Goal: Task Accomplishment & Management: Manage account settings

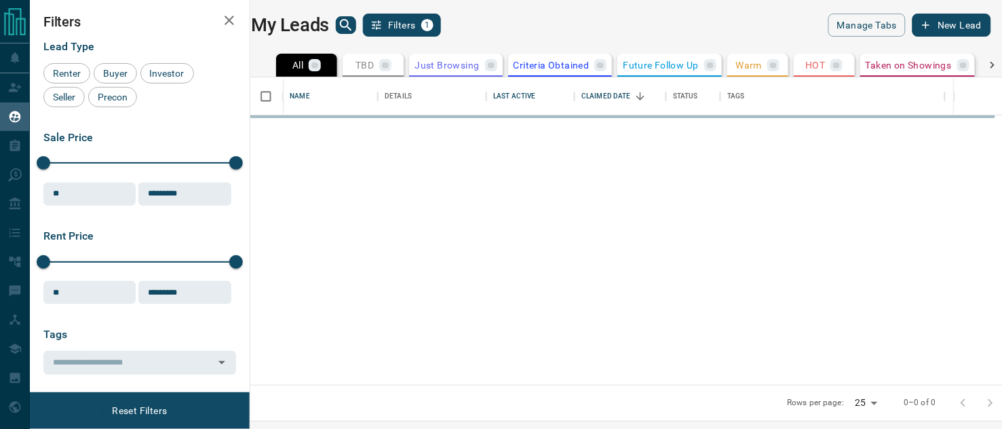
scroll to position [295, 734]
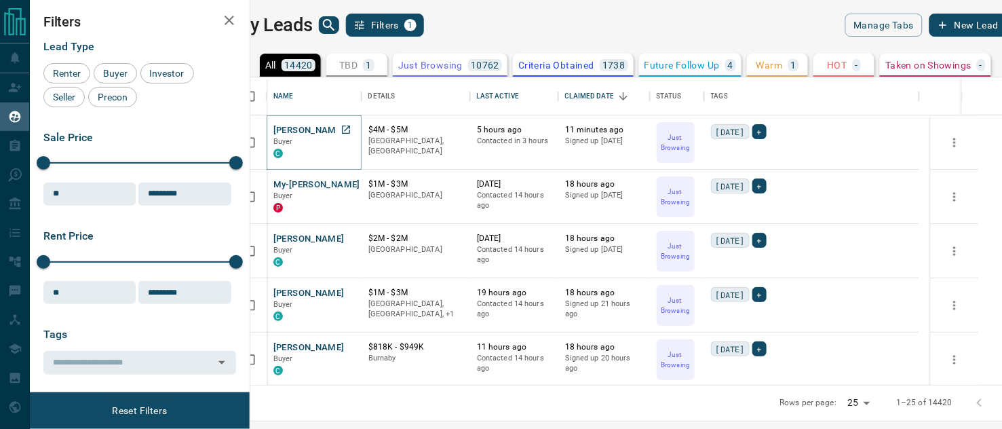
click at [316, 131] on button "[PERSON_NAME]" at bounding box center [308, 130] width 71 height 13
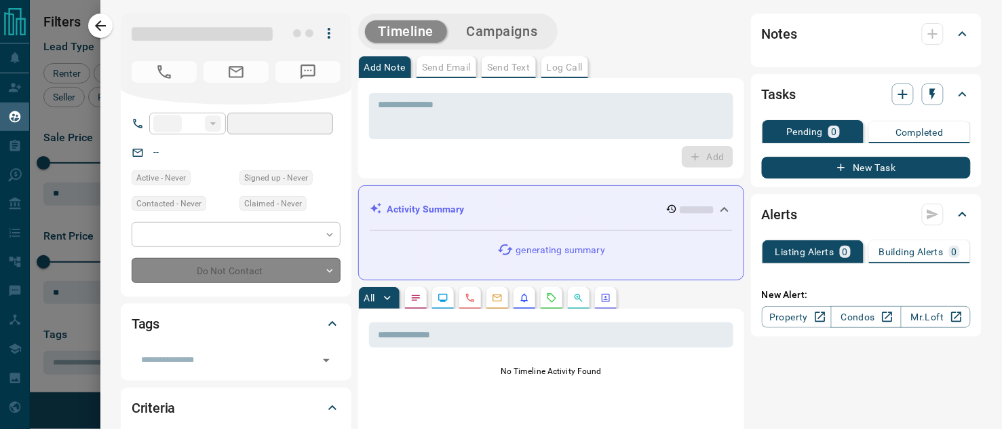
type input "**"
type input "**********"
type input "*"
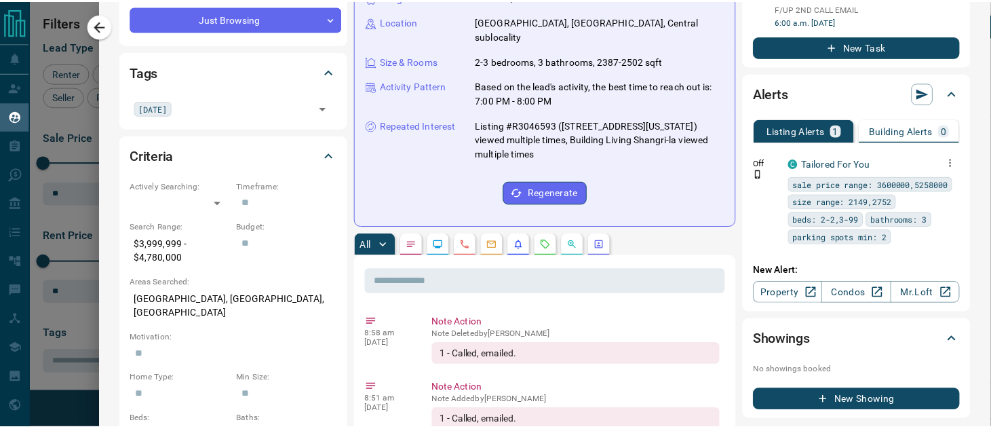
scroll to position [226, 0]
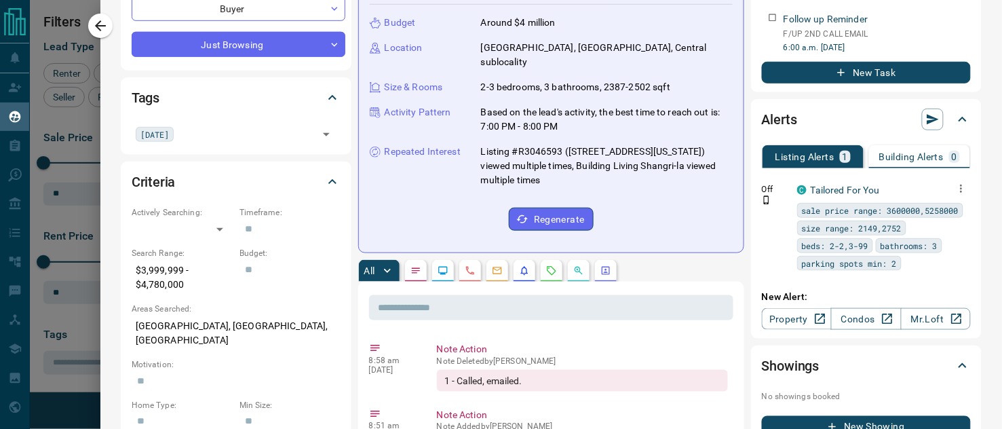
click at [955, 195] on icon "button" at bounding box center [961, 188] width 12 height 12
click at [925, 254] on link "Edit" at bounding box center [926, 257] width 30 height 13
click at [95, 32] on div at bounding box center [501, 214] width 1002 height 429
click at [97, 30] on icon "button" at bounding box center [100, 26] width 16 height 16
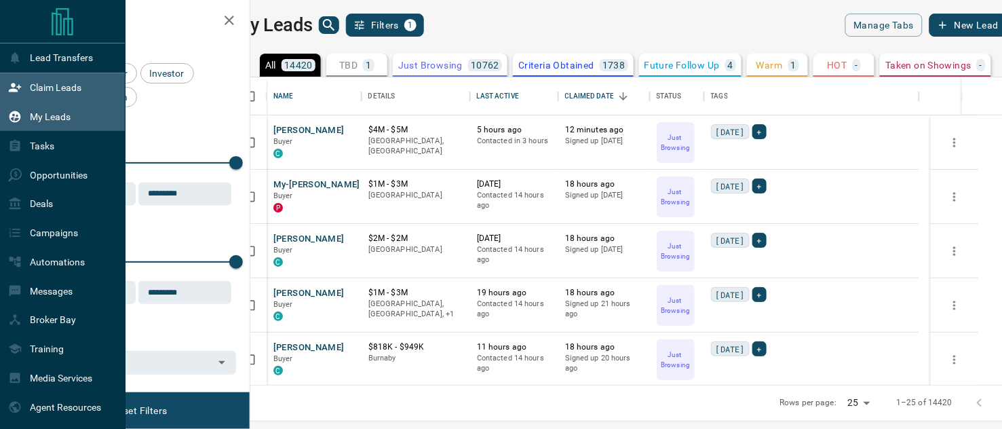
click at [23, 85] on div "Claim Leads" at bounding box center [44, 88] width 73 height 22
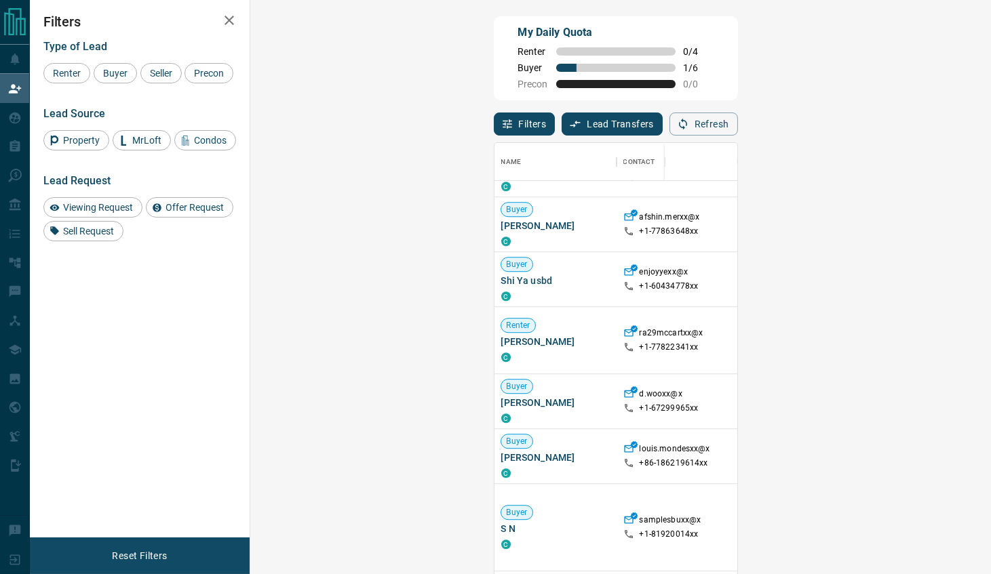
scroll to position [452, 0]
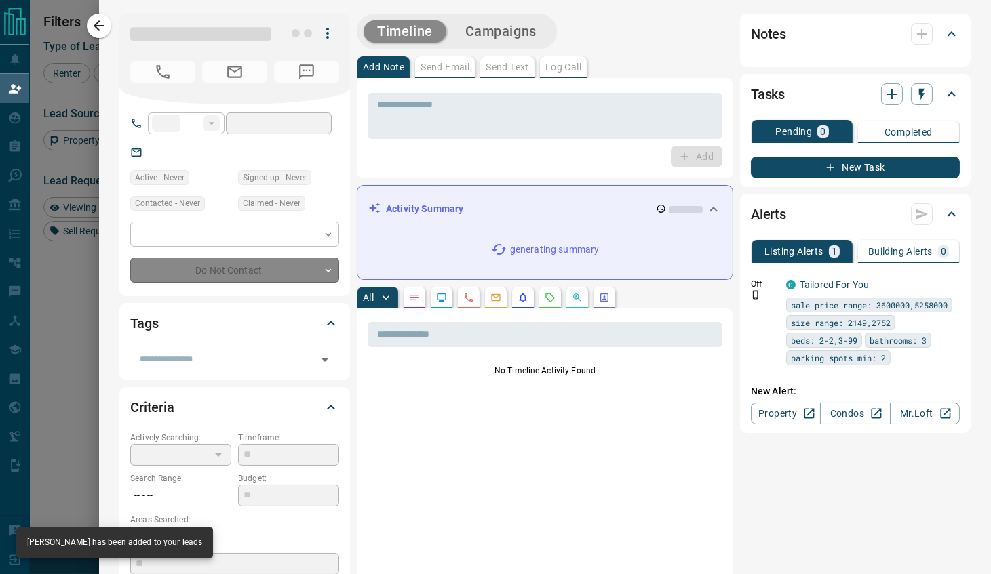
type input "**"
type input "**********"
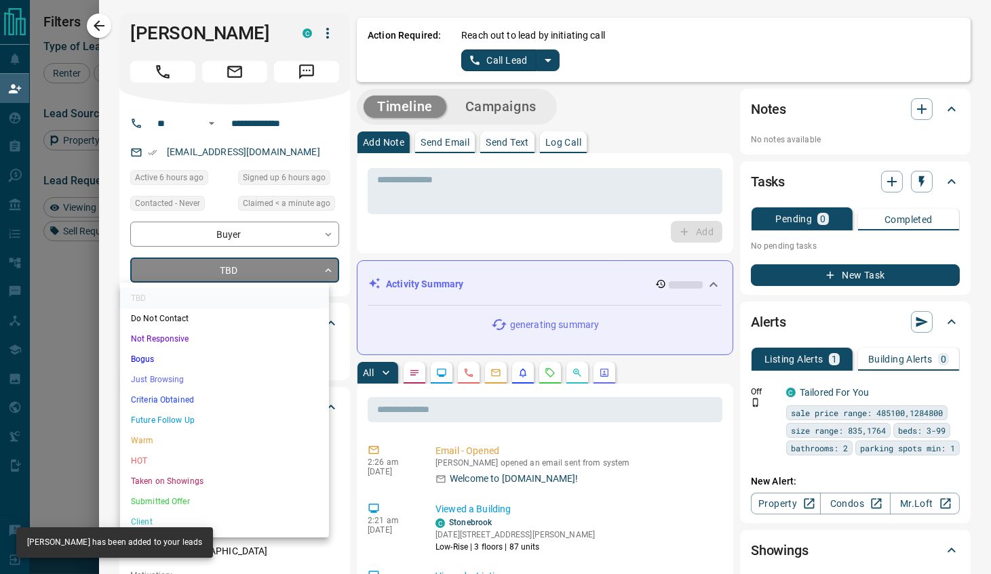
click at [256, 275] on body "Lead Transfers Claim Leads My Leads Tasks Opportunities Deals Campaigns Automat…" at bounding box center [495, 243] width 991 height 487
click at [195, 381] on li "Just Browsing" at bounding box center [224, 380] width 209 height 20
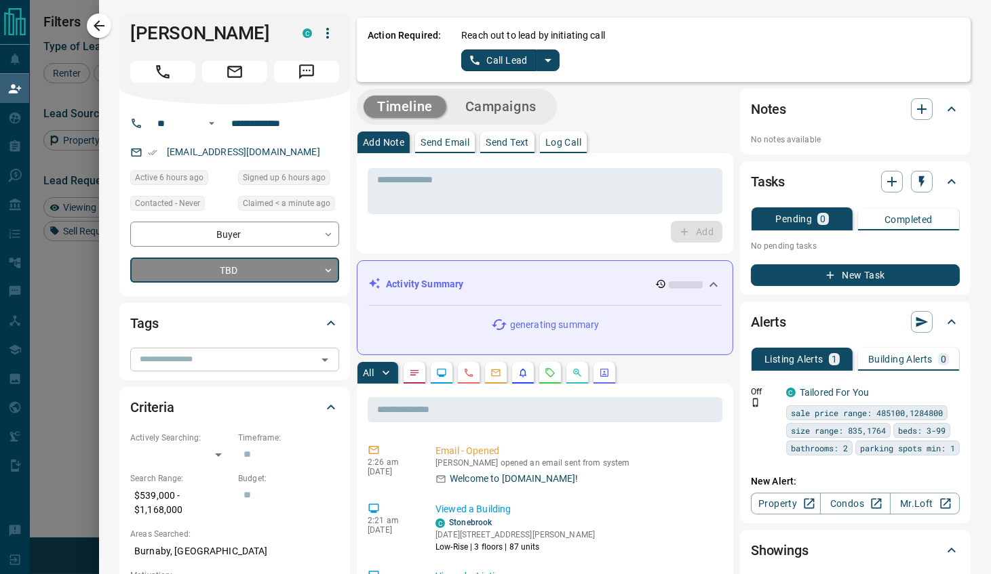
click at [208, 357] on input "text" at bounding box center [223, 359] width 178 height 15
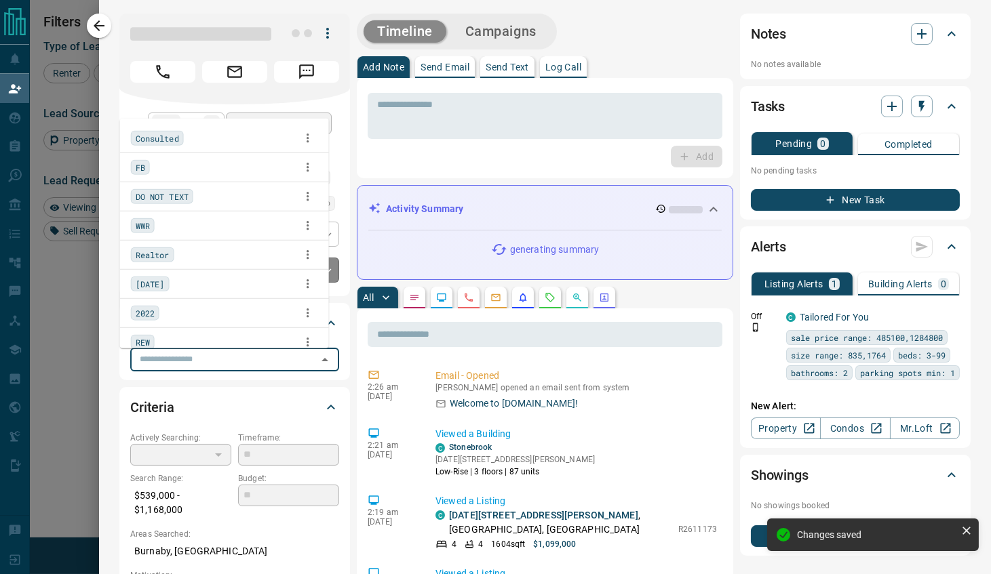
type input "*"
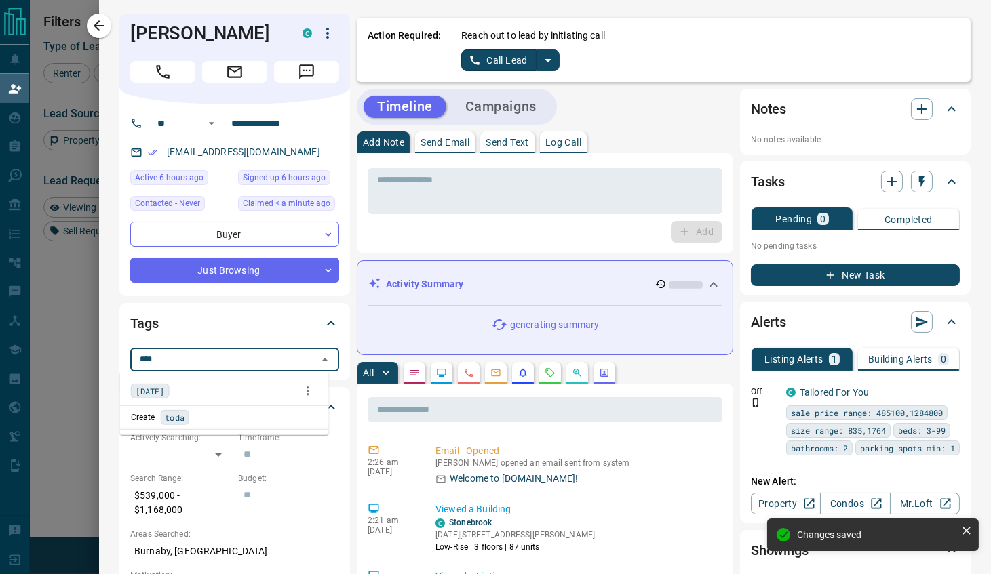
type input "*****"
click at [171, 387] on div "[DATE]" at bounding box center [224, 391] width 187 height 20
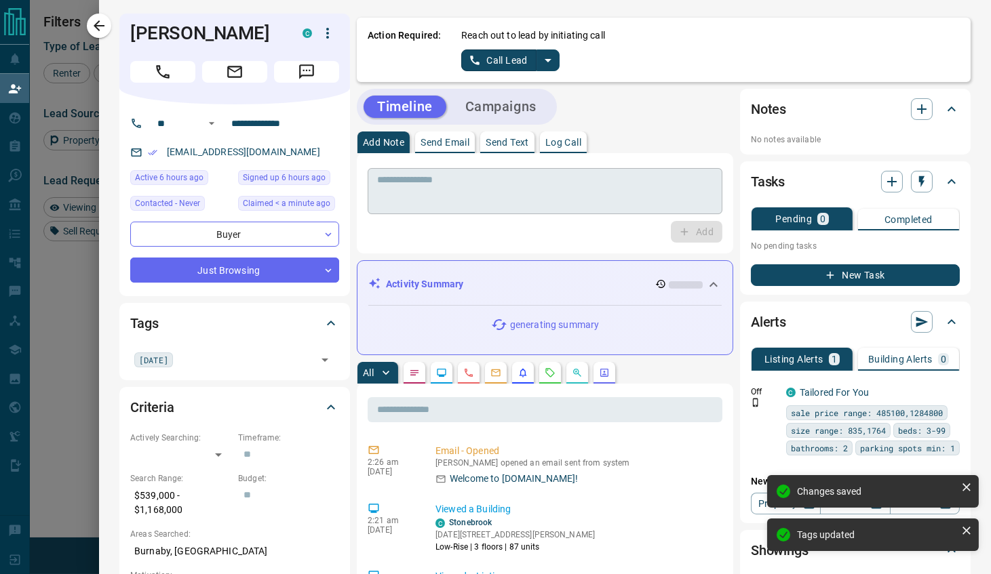
click at [480, 195] on textarea at bounding box center [545, 191] width 336 height 35
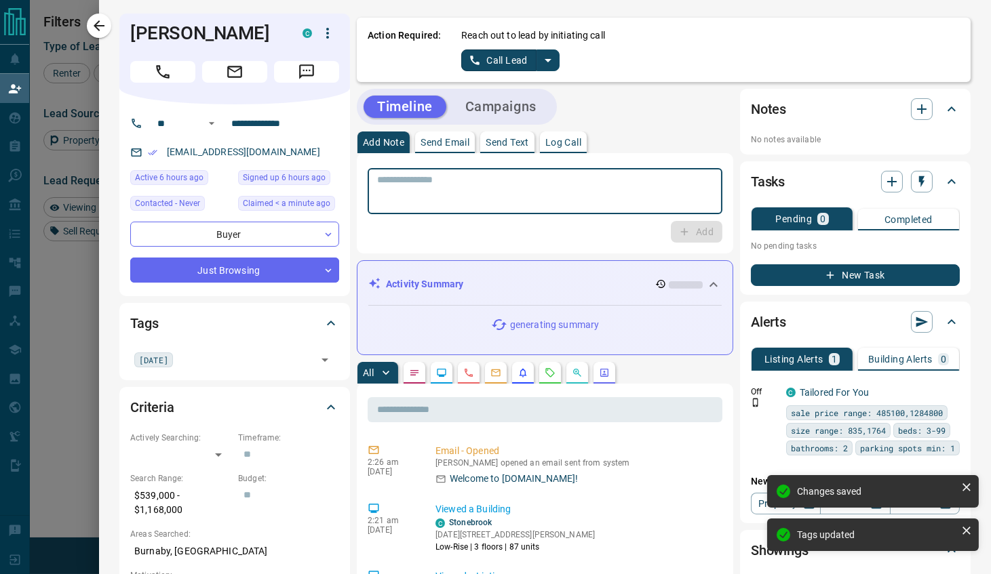
paste textarea "**********"
type textarea "**********"
click at [701, 238] on button "Add" at bounding box center [697, 232] width 52 height 22
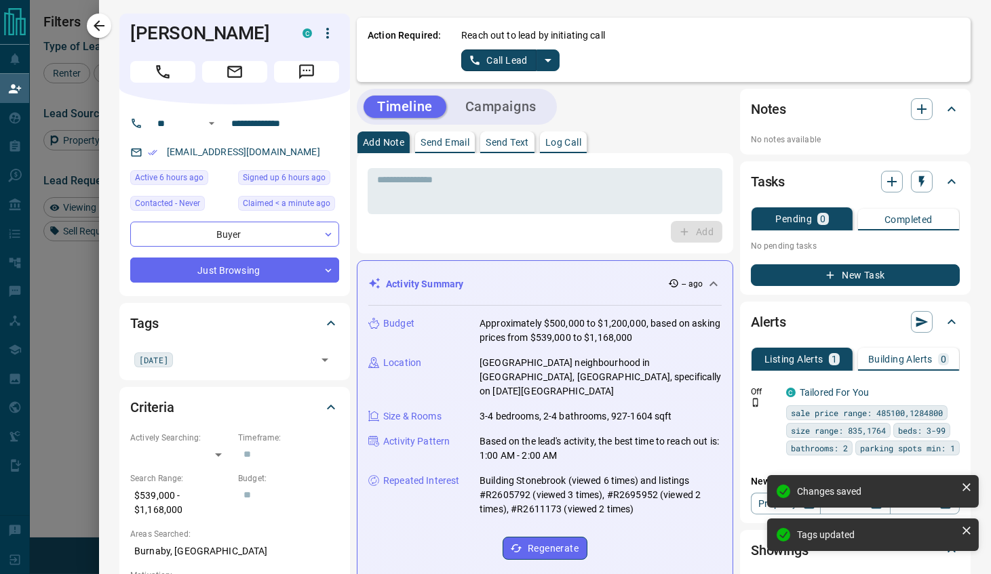
click at [859, 251] on p "No pending tasks" at bounding box center [855, 246] width 209 height 20
click at [834, 276] on button "New Task" at bounding box center [855, 275] width 209 height 22
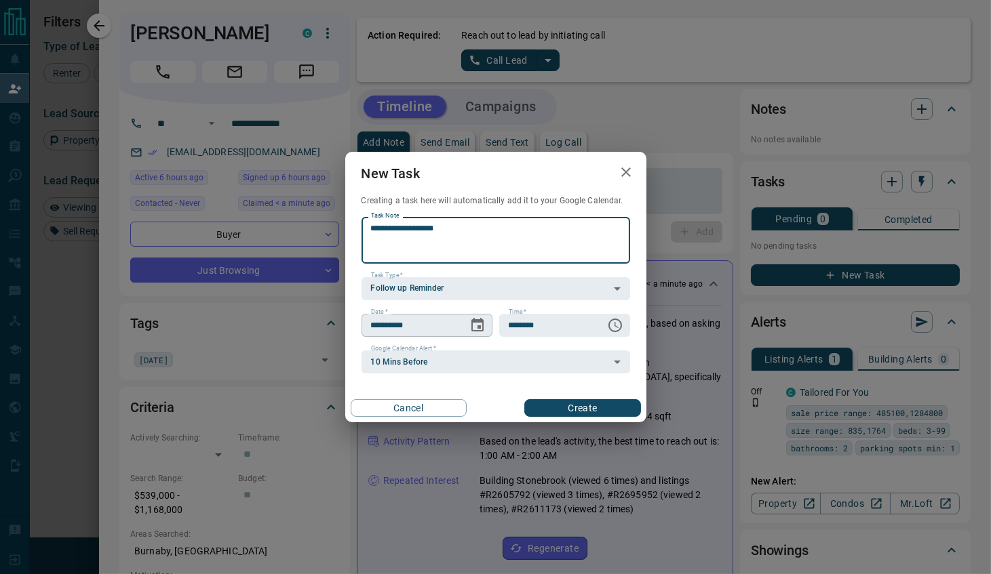
type textarea "**********"
click at [486, 334] on button "Choose date, selected date is Sep 16, 2025" at bounding box center [477, 325] width 27 height 27
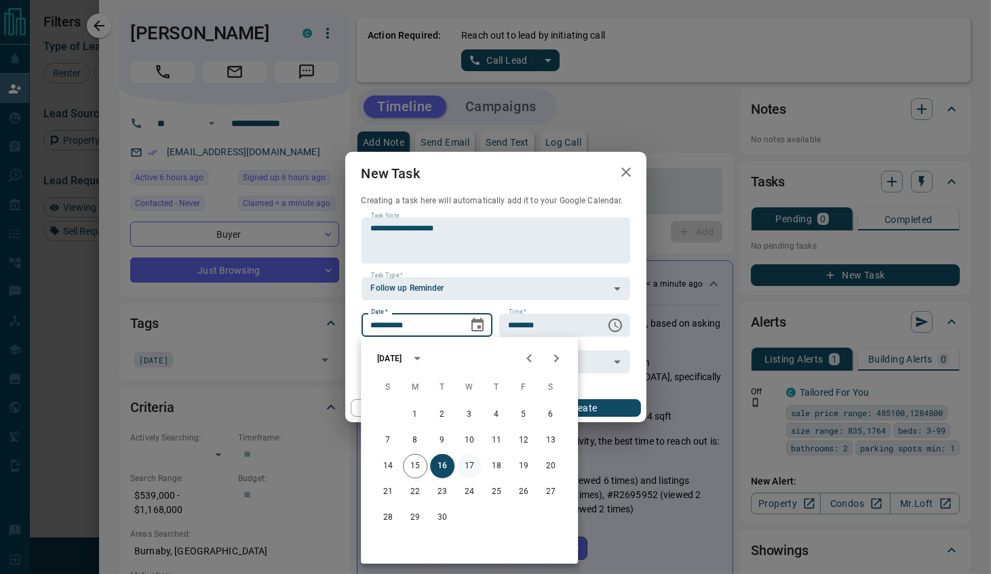
click at [469, 428] on button "17" at bounding box center [469, 466] width 24 height 24
type input "**********"
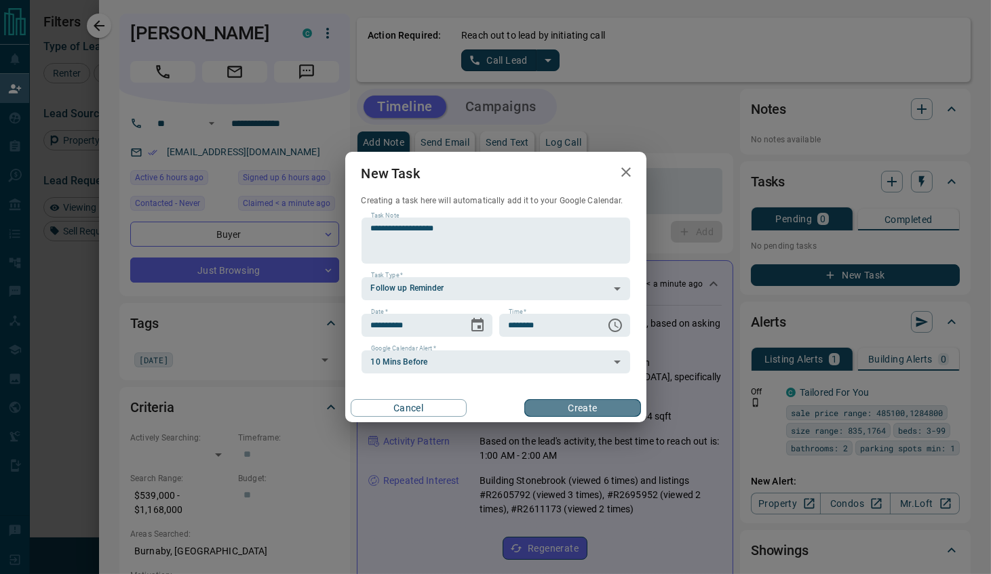
click at [560, 404] on button "Create" at bounding box center [582, 408] width 116 height 18
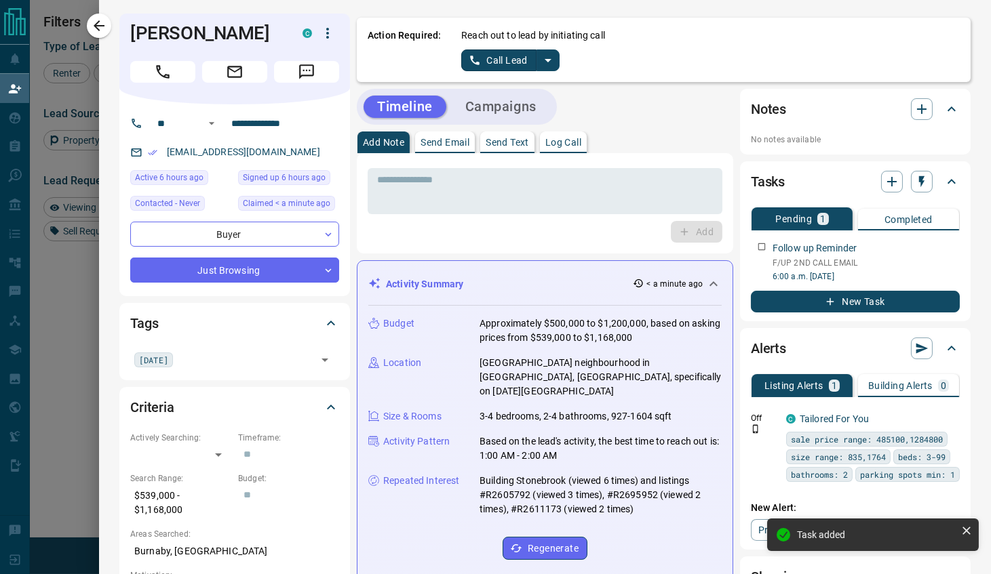
click at [525, 106] on button "Campaigns" at bounding box center [501, 107] width 98 height 22
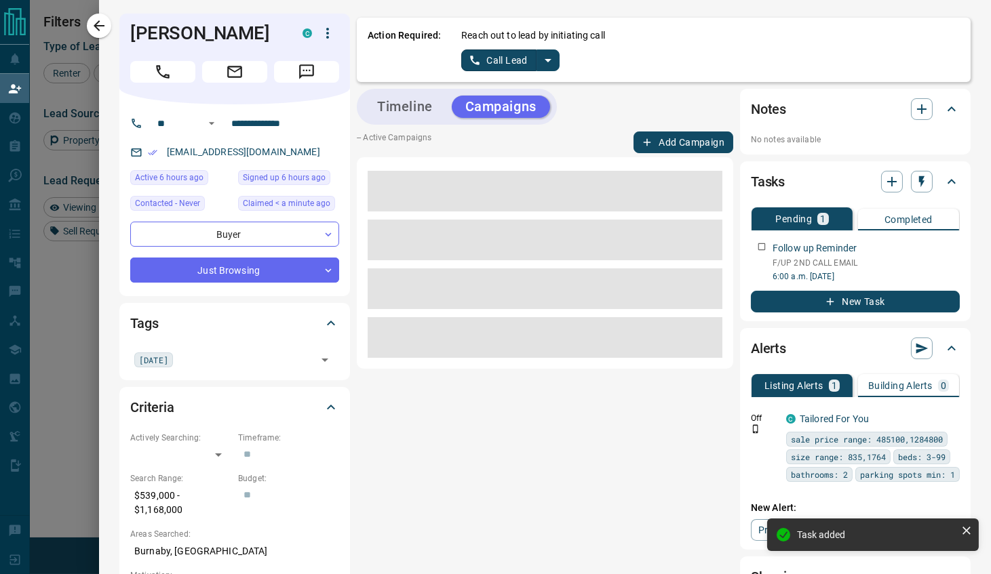
click at [696, 151] on button "Add Campaign" at bounding box center [683, 143] width 100 height 22
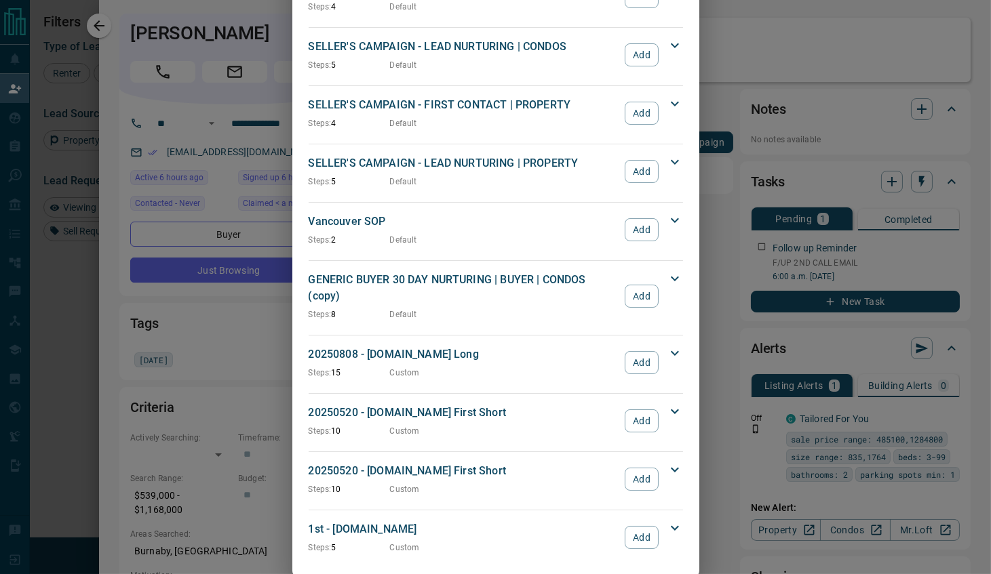
scroll to position [1240, 0]
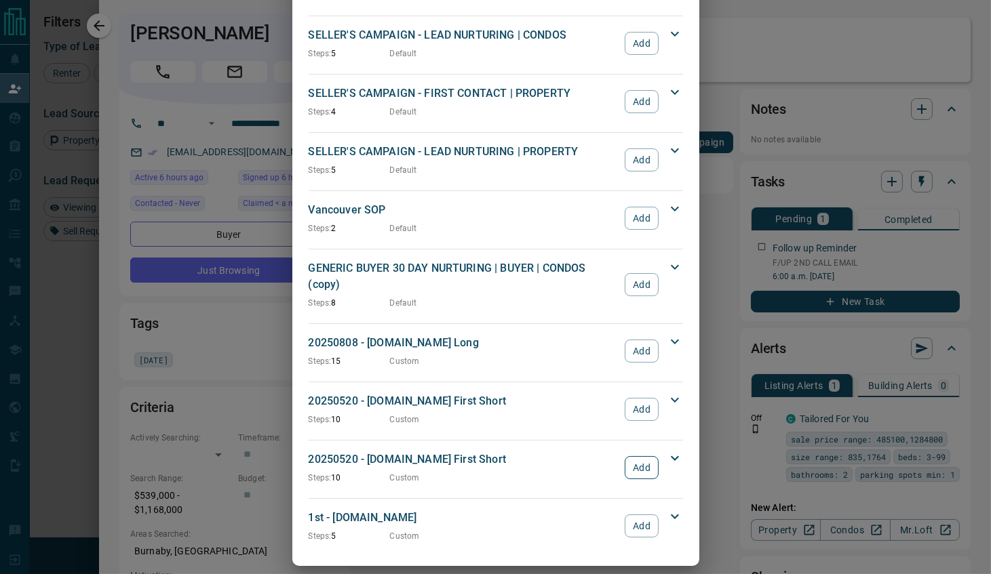
click at [649, 428] on button "Add" at bounding box center [641, 467] width 33 height 23
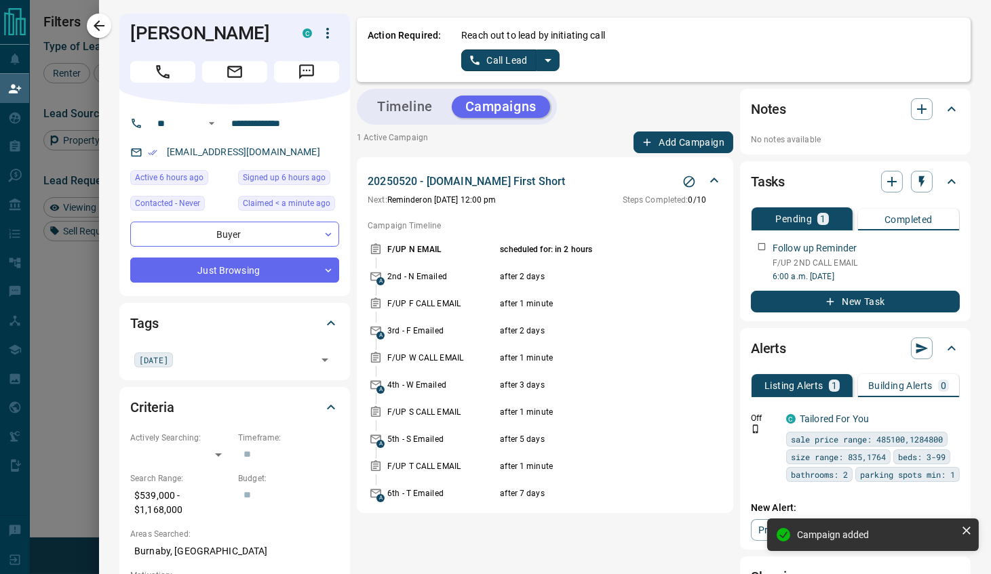
click at [541, 58] on icon "split button" at bounding box center [548, 60] width 16 height 16
click at [511, 104] on li "Log Manual Call" at bounding box center [510, 106] width 83 height 20
click at [502, 65] on button "Log Manual Call" at bounding box center [506, 61] width 90 height 22
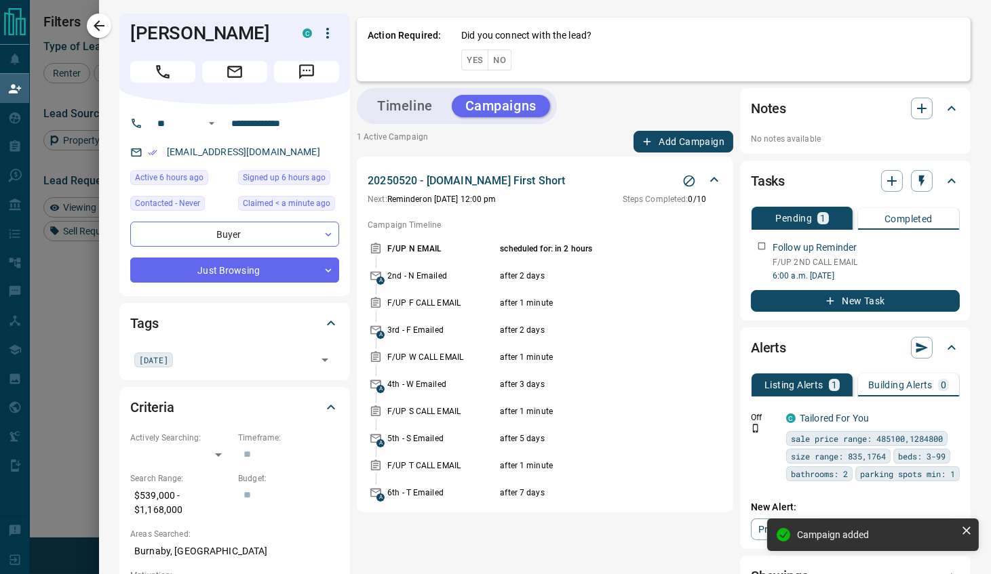
click at [492, 57] on button "No" at bounding box center [500, 60] width 24 height 21
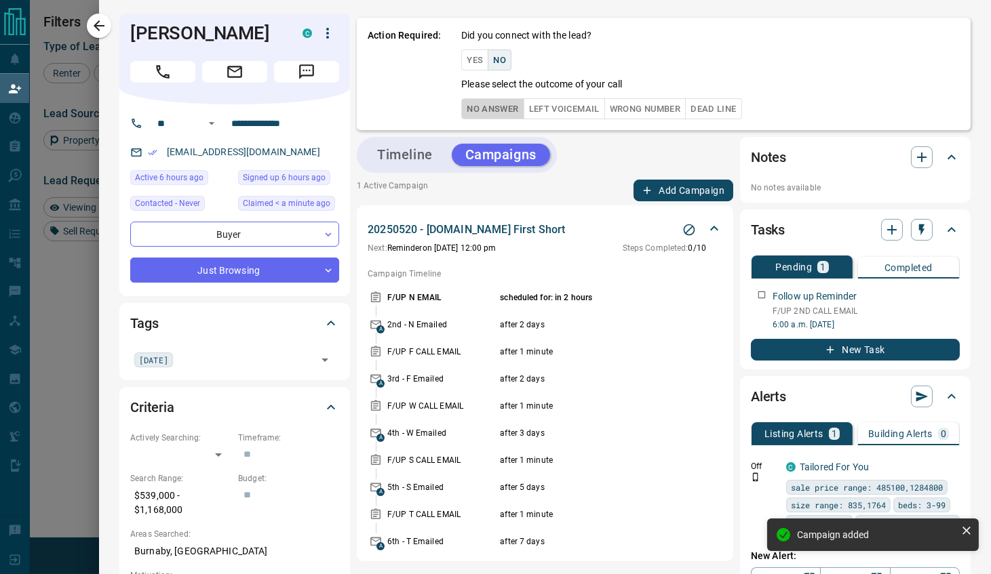
click at [496, 106] on button "No Answer" at bounding box center [492, 108] width 62 height 21
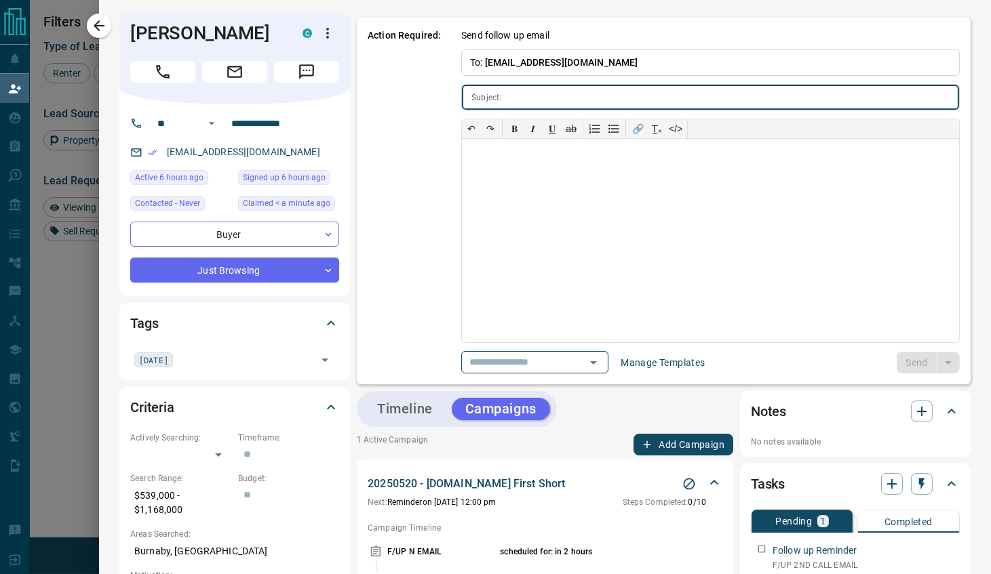
type input "**********"
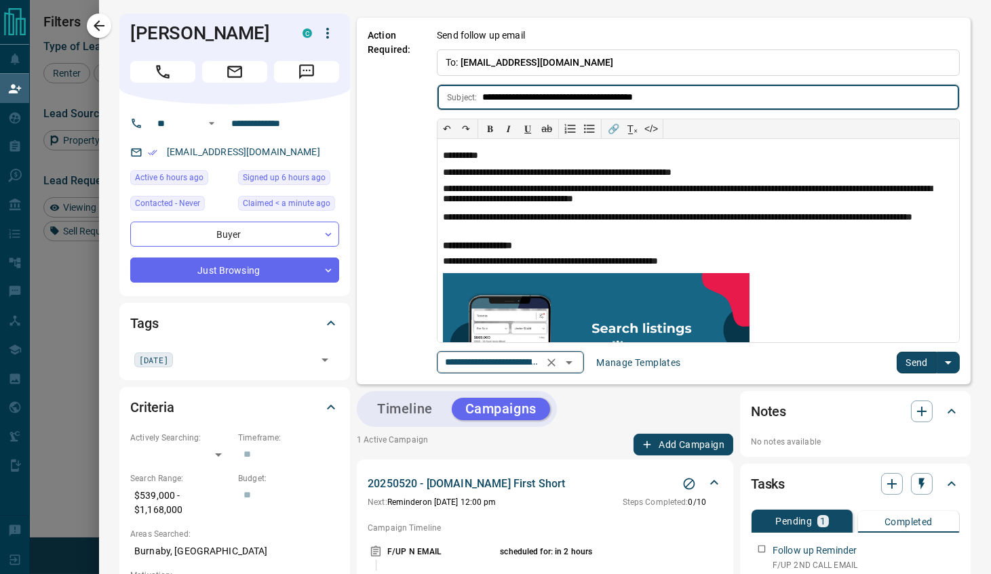
click at [476, 362] on input "**********" at bounding box center [490, 362] width 103 height 17
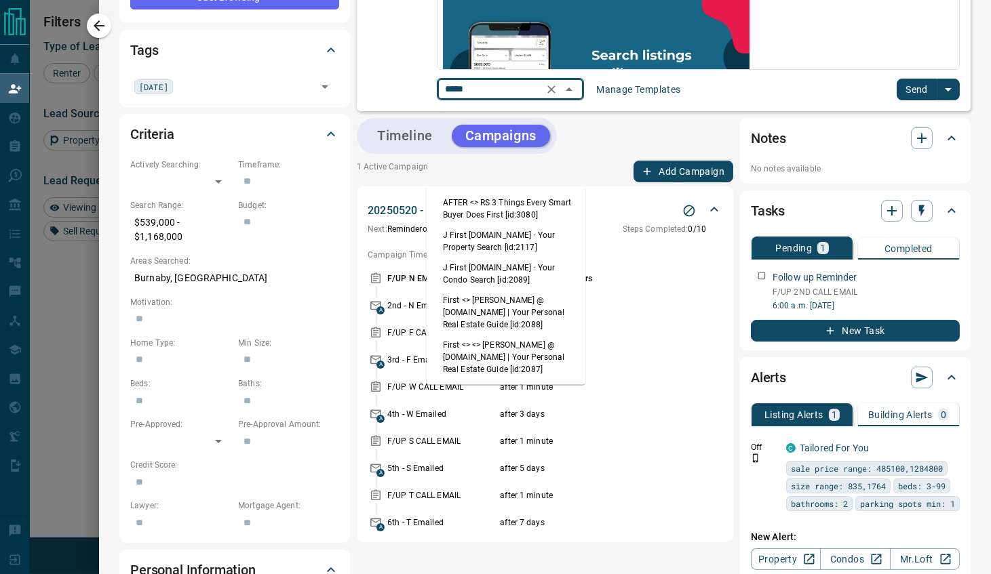
scroll to position [301, 0]
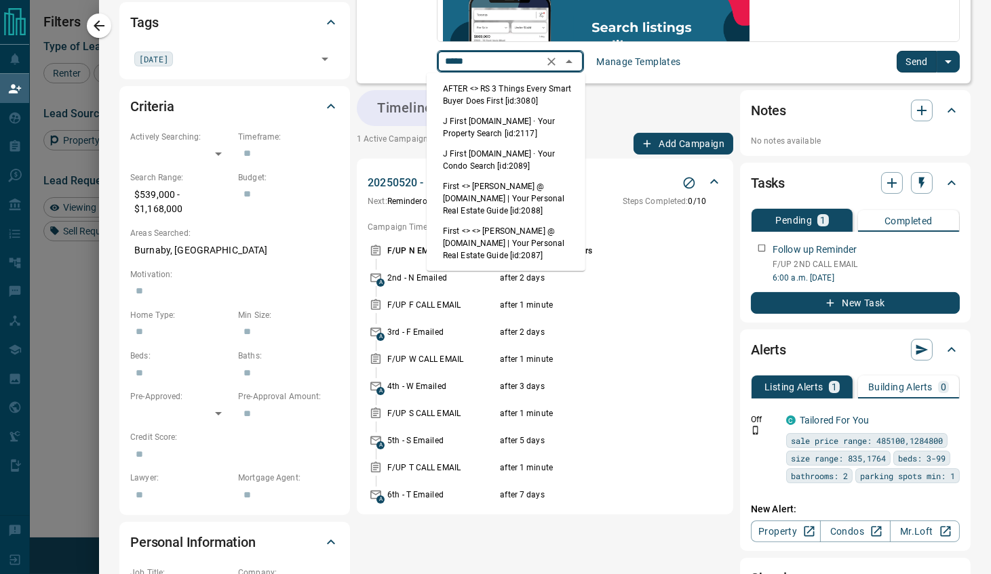
click at [496, 235] on li "First <> <> [PERSON_NAME] @ [DOMAIN_NAME] | Your Personal Real Estate Guide [id…" at bounding box center [506, 243] width 159 height 45
type input "*****"
type input "**********"
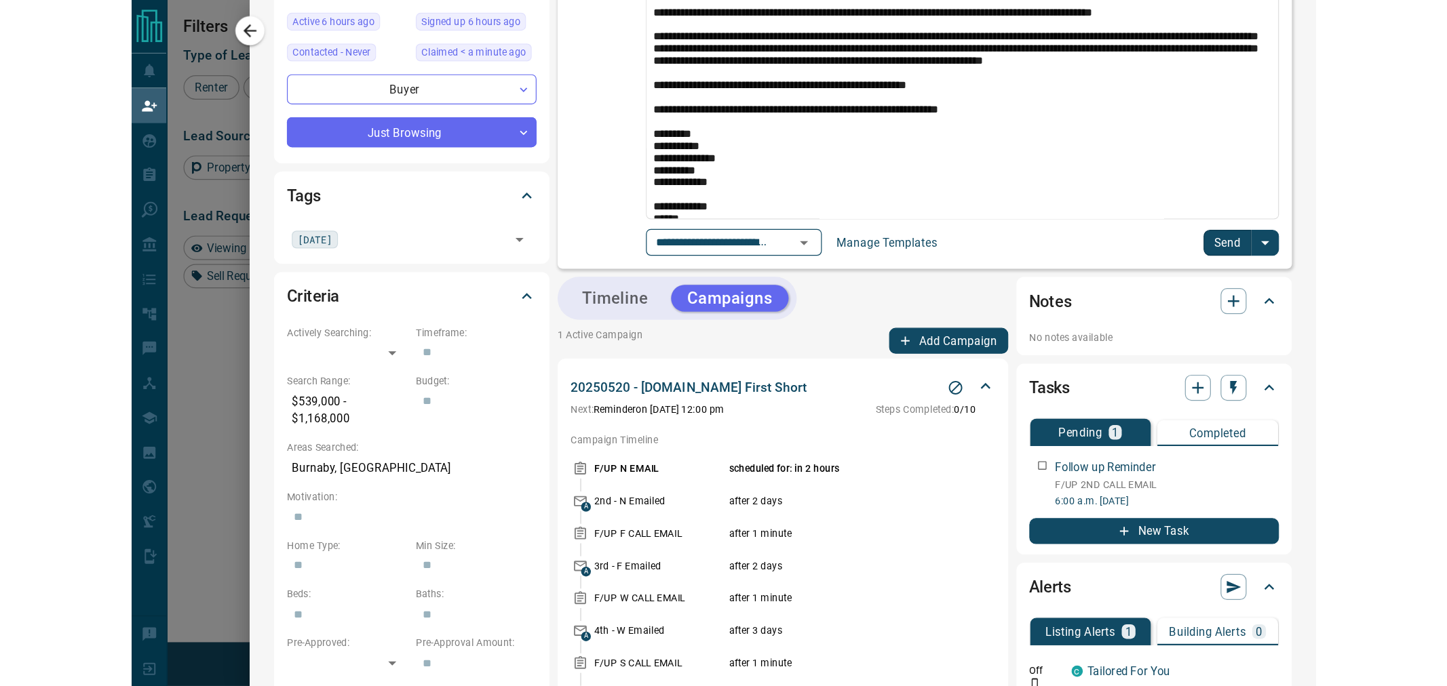
scroll to position [0, 0]
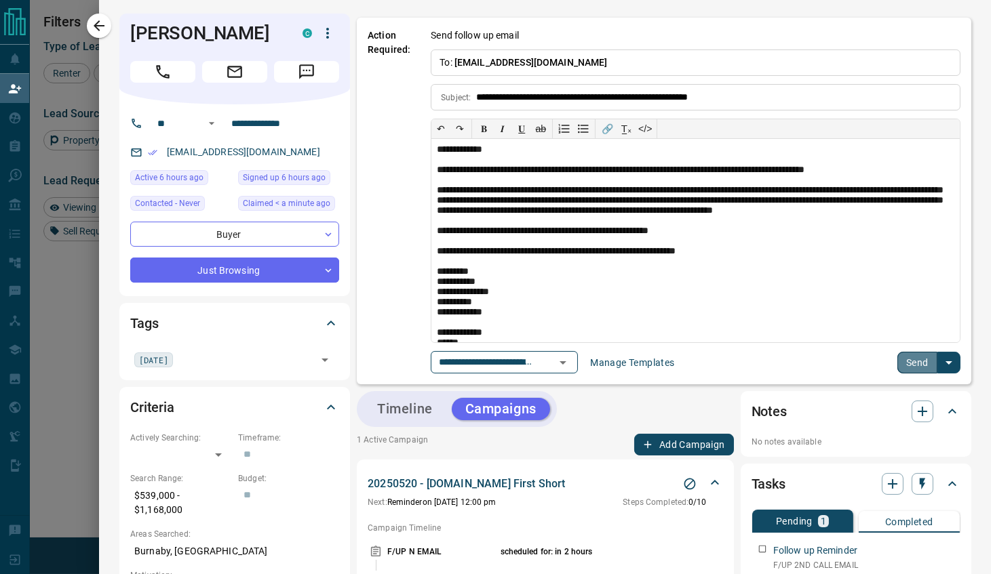
click at [907, 365] on button "Send" at bounding box center [917, 363] width 40 height 22
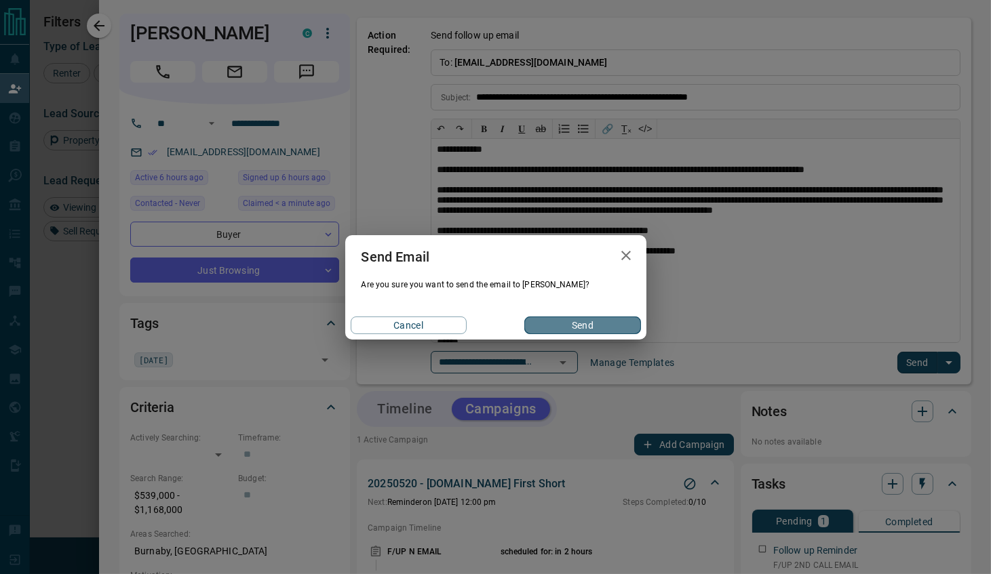
click at [602, 326] on button "Send" at bounding box center [582, 326] width 116 height 18
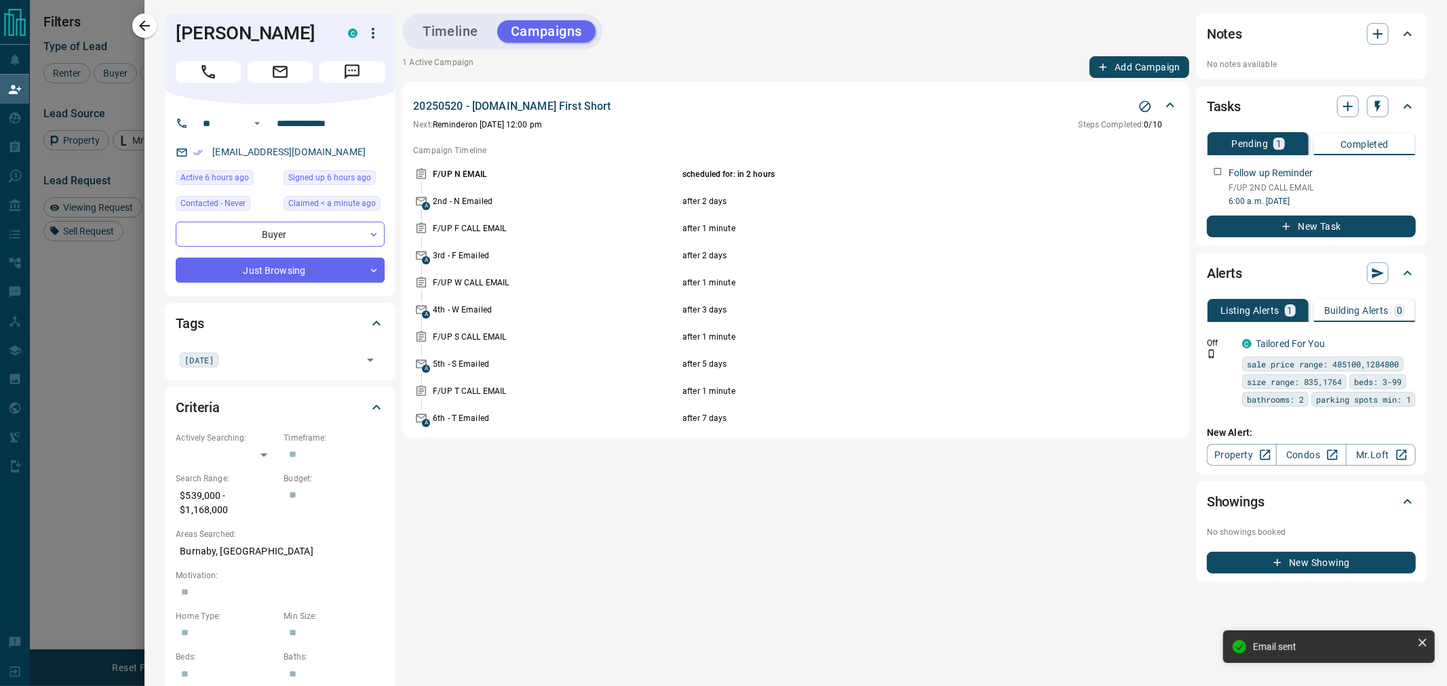
scroll to position [516, 1156]
click at [448, 16] on div "Timeline Campaigns" at bounding box center [502, 32] width 200 height 36
click at [442, 43] on div "Timeline Campaigns" at bounding box center [502, 32] width 192 height 28
click at [445, 42] on button "Timeline" at bounding box center [450, 31] width 83 height 22
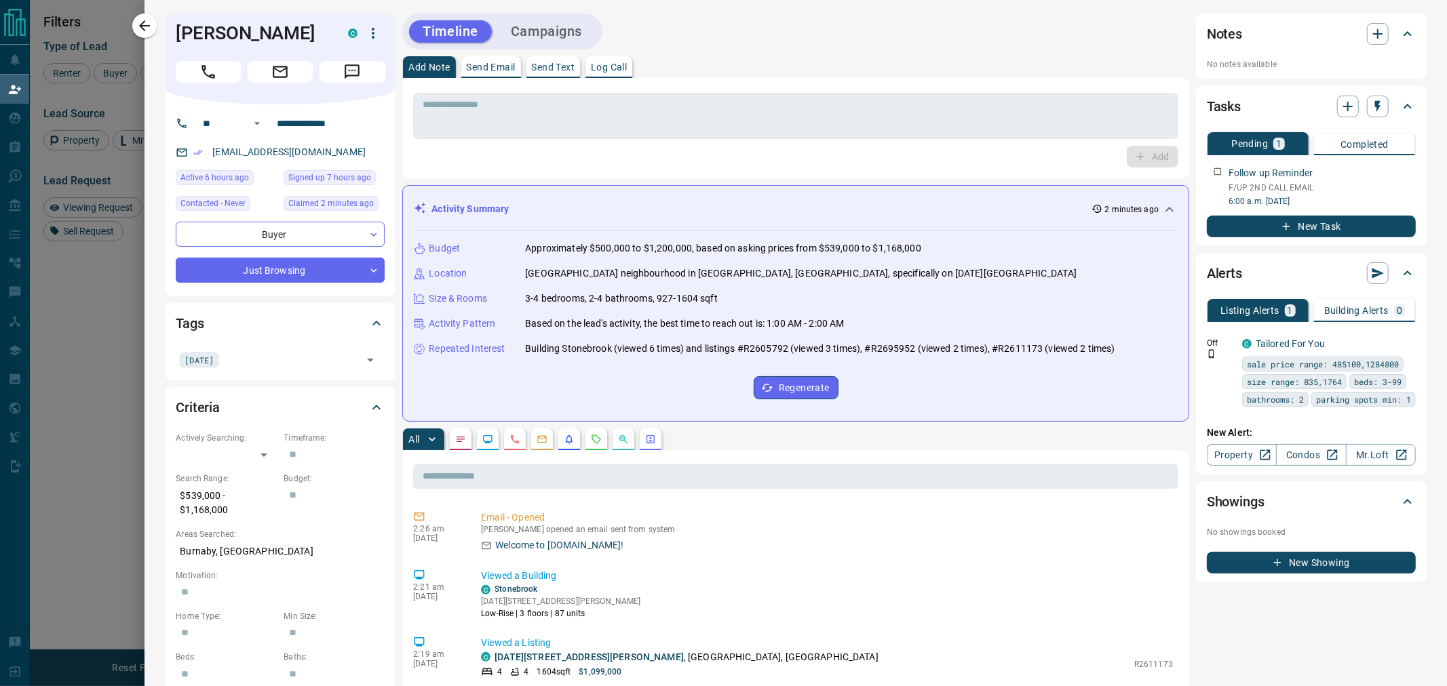
click at [191, 428] on p "$539,000 - $1,168,000" at bounding box center [226, 503] width 101 height 37
click at [218, 36] on h1 "[PERSON_NAME]" at bounding box center [252, 33] width 152 height 22
copy div "[PERSON_NAME] C"
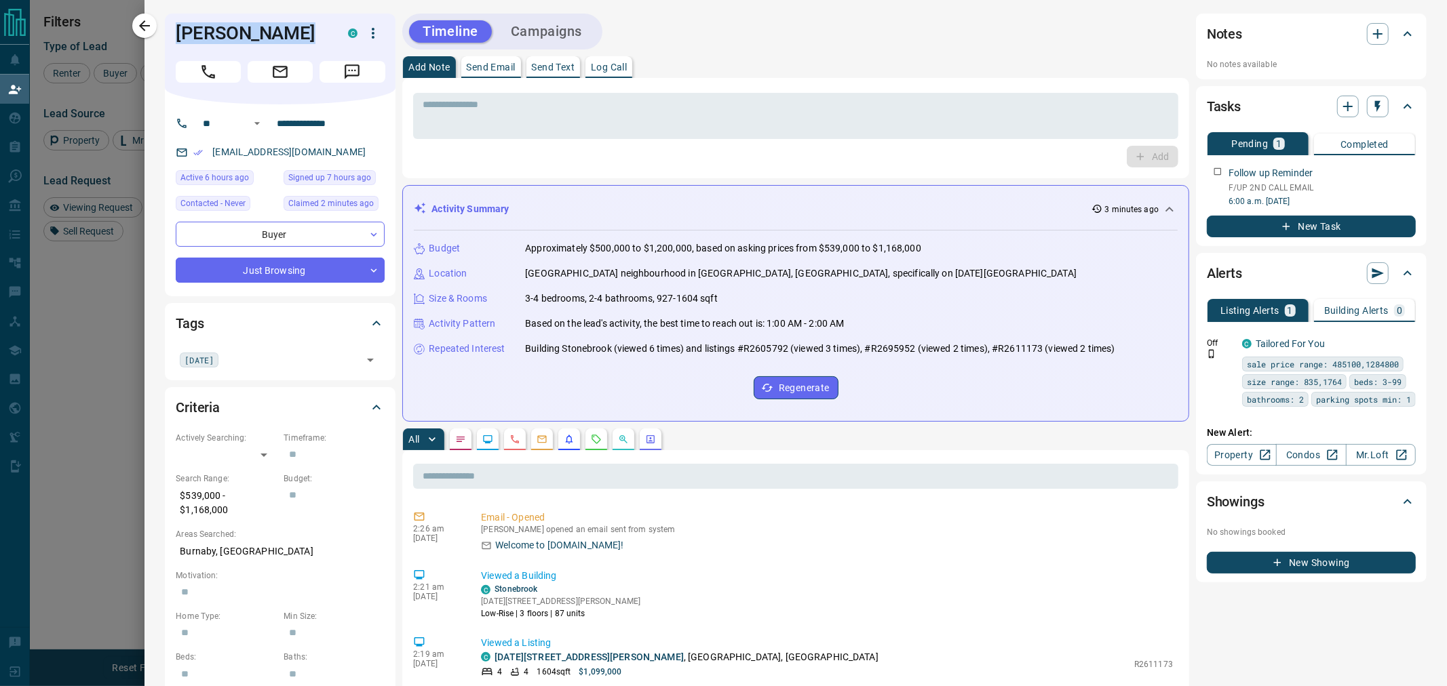
drag, startPoint x: 568, startPoint y: 34, endPoint x: 592, endPoint y: 50, distance: 29.0
click at [568, 34] on button "Campaigns" at bounding box center [546, 31] width 98 height 22
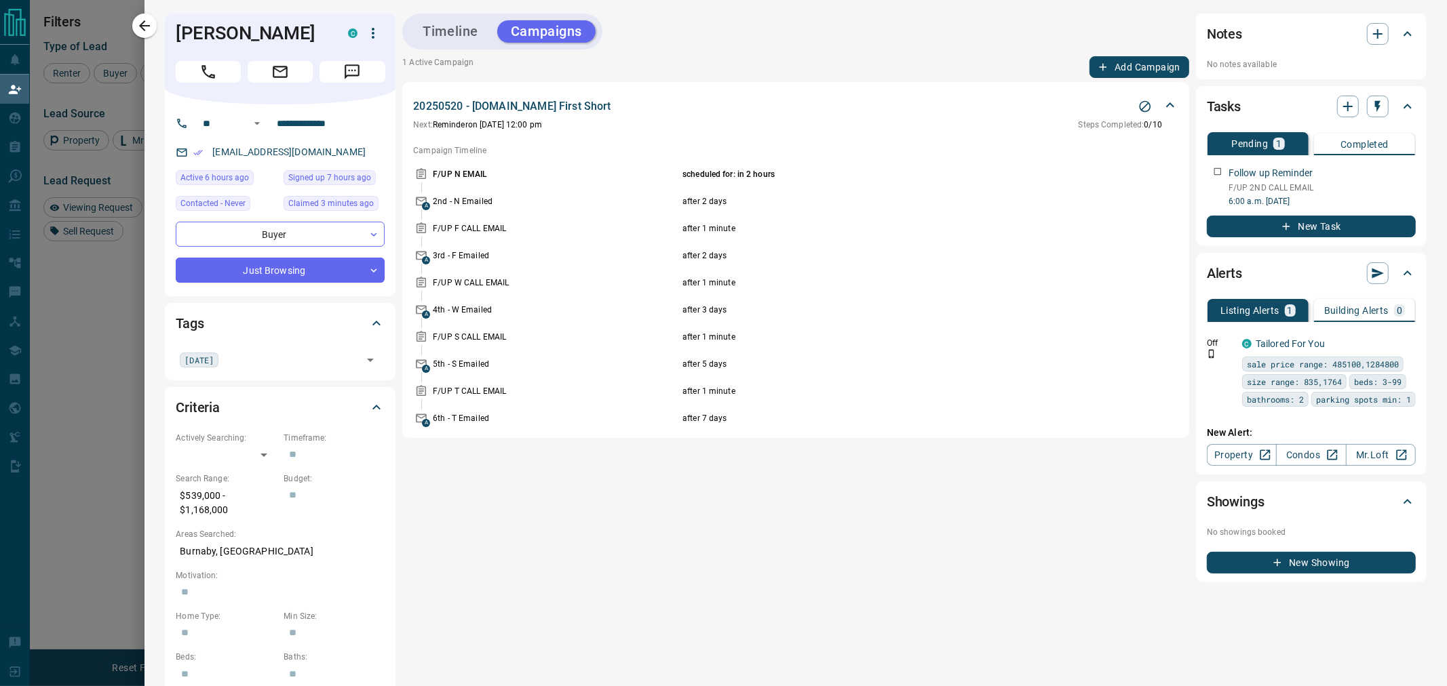
click at [475, 44] on div "Timeline Campaigns" at bounding box center [502, 32] width 192 height 28
click at [452, 29] on button "Timeline" at bounding box center [450, 31] width 83 height 22
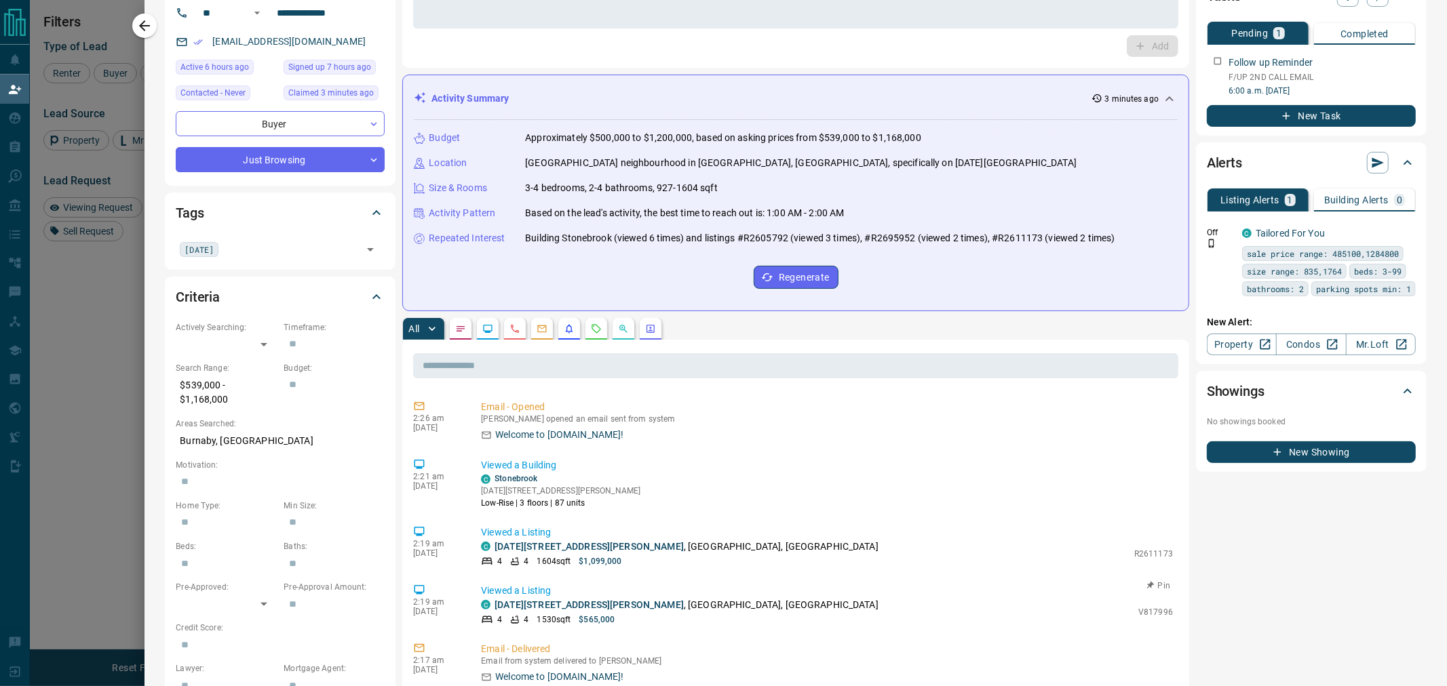
scroll to position [0, 0]
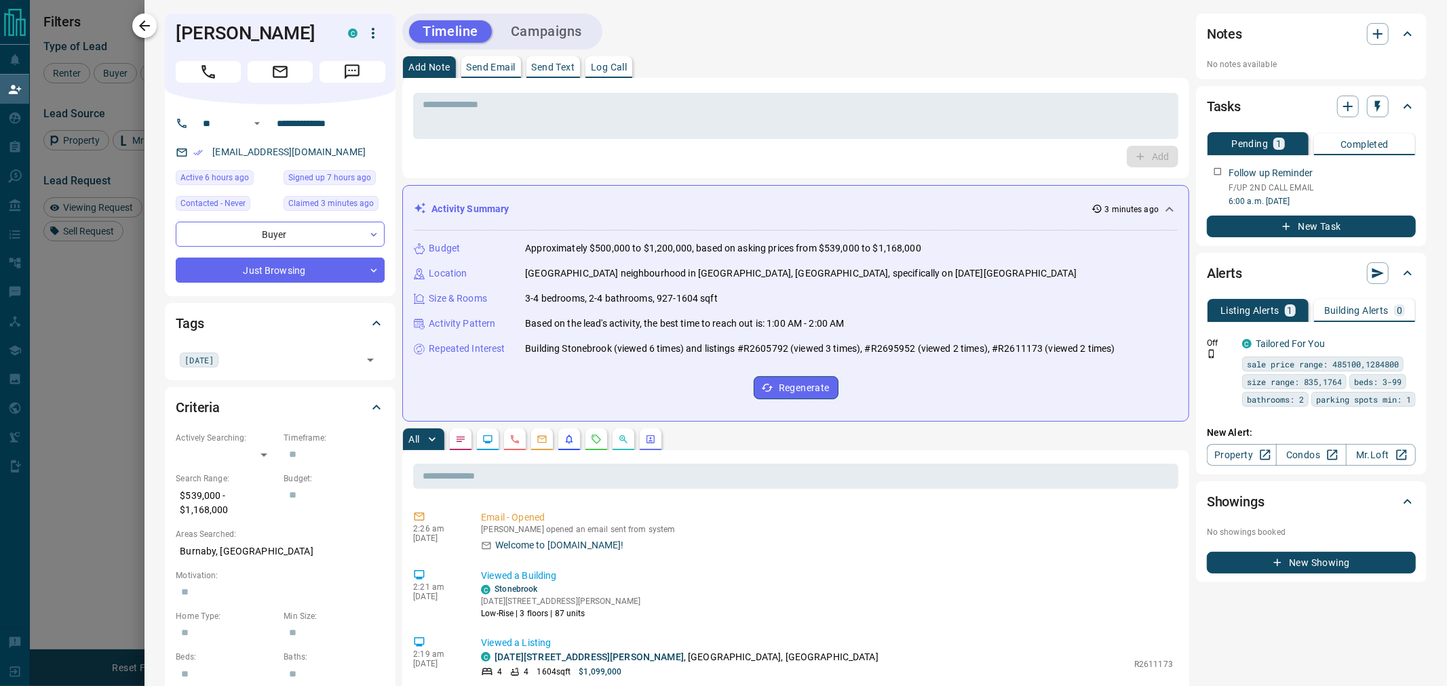
click at [140, 18] on icon "button" at bounding box center [144, 26] width 16 height 16
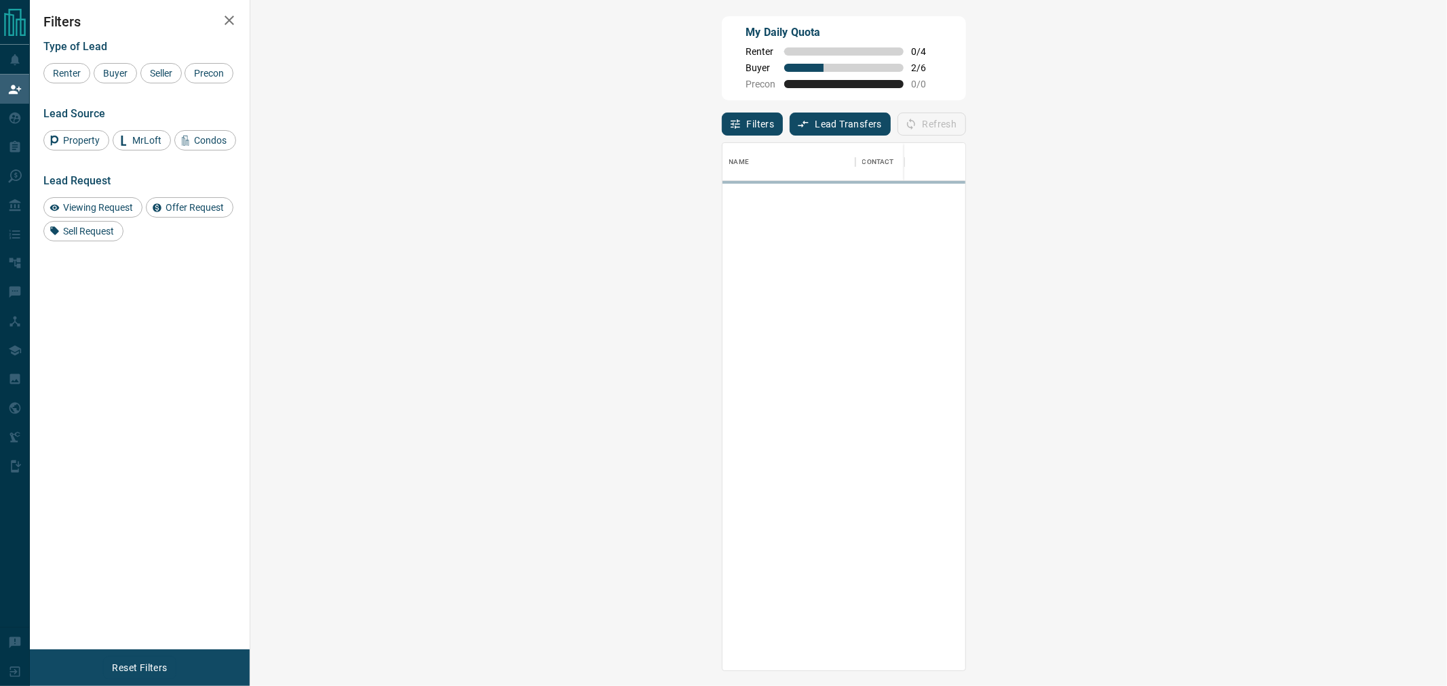
scroll to position [516, 1156]
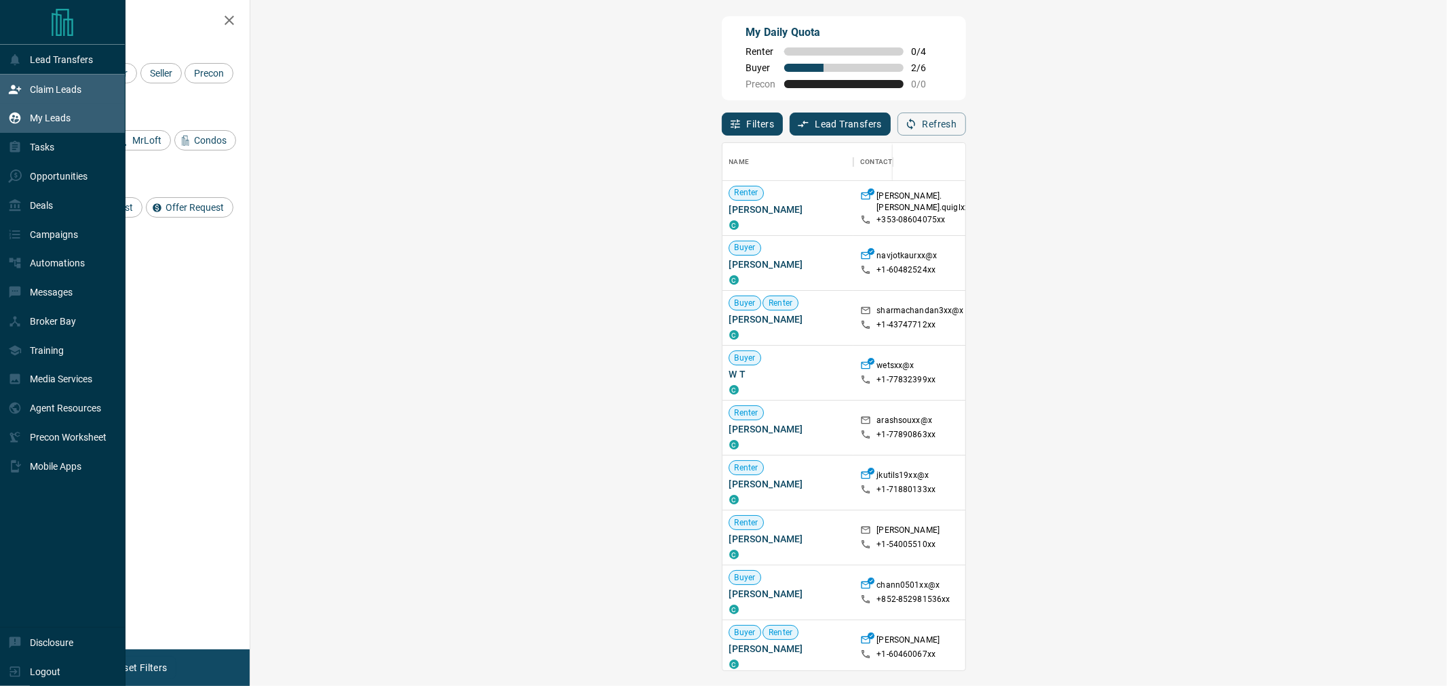
click at [53, 120] on p "My Leads" at bounding box center [50, 118] width 41 height 11
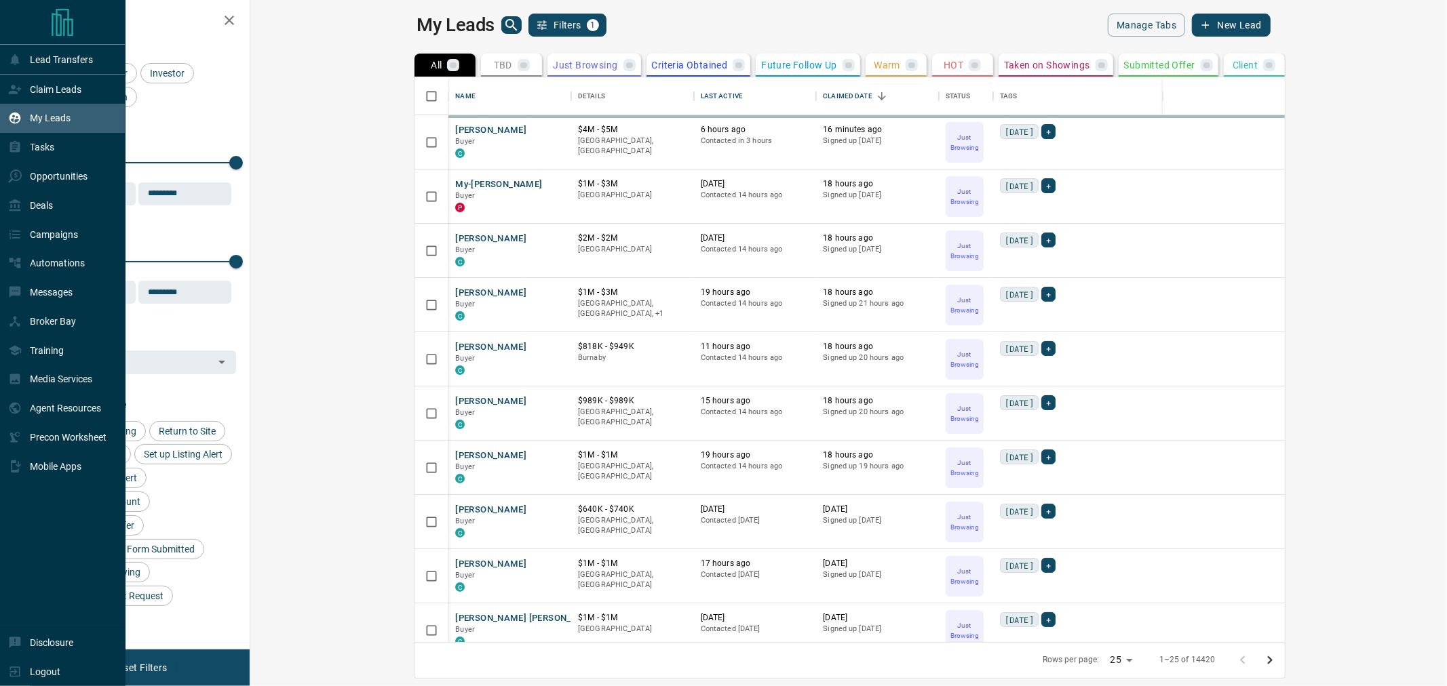
scroll to position [553, 1178]
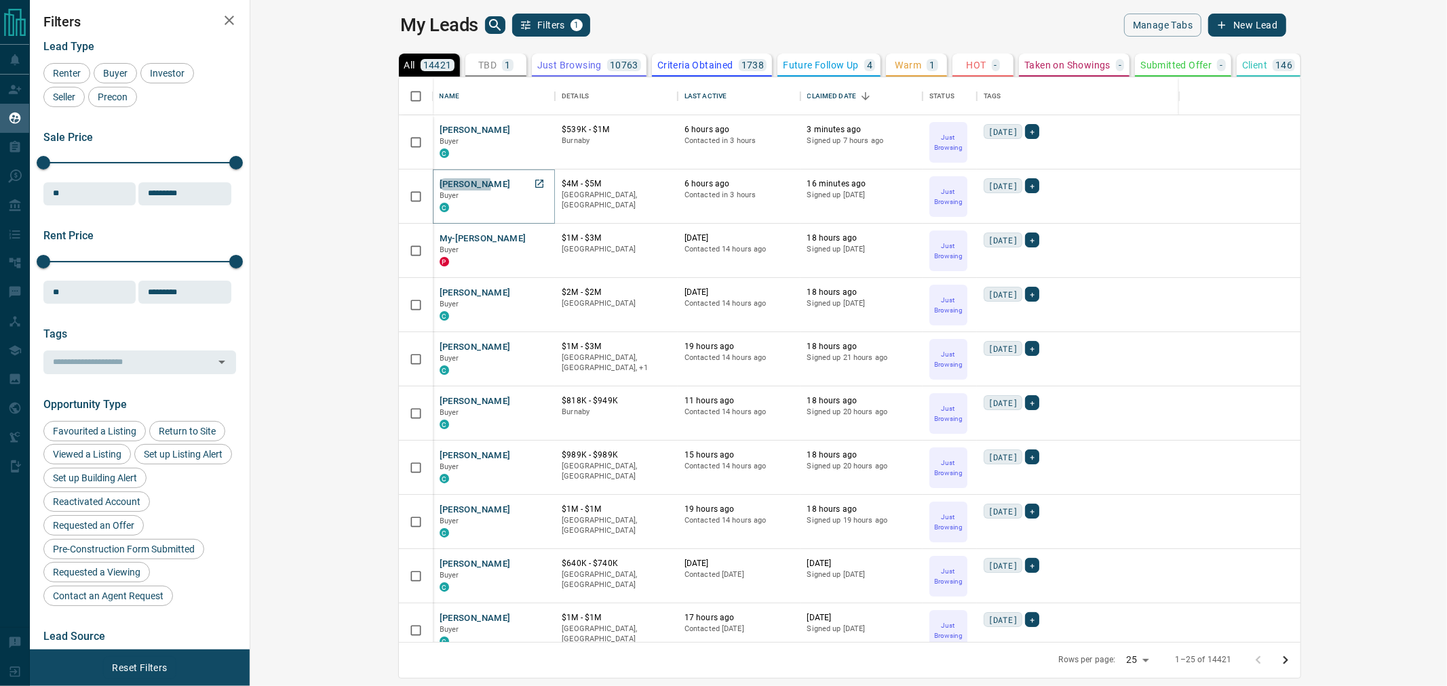
click at [439, 185] on button "[PERSON_NAME]" at bounding box center [474, 184] width 71 height 13
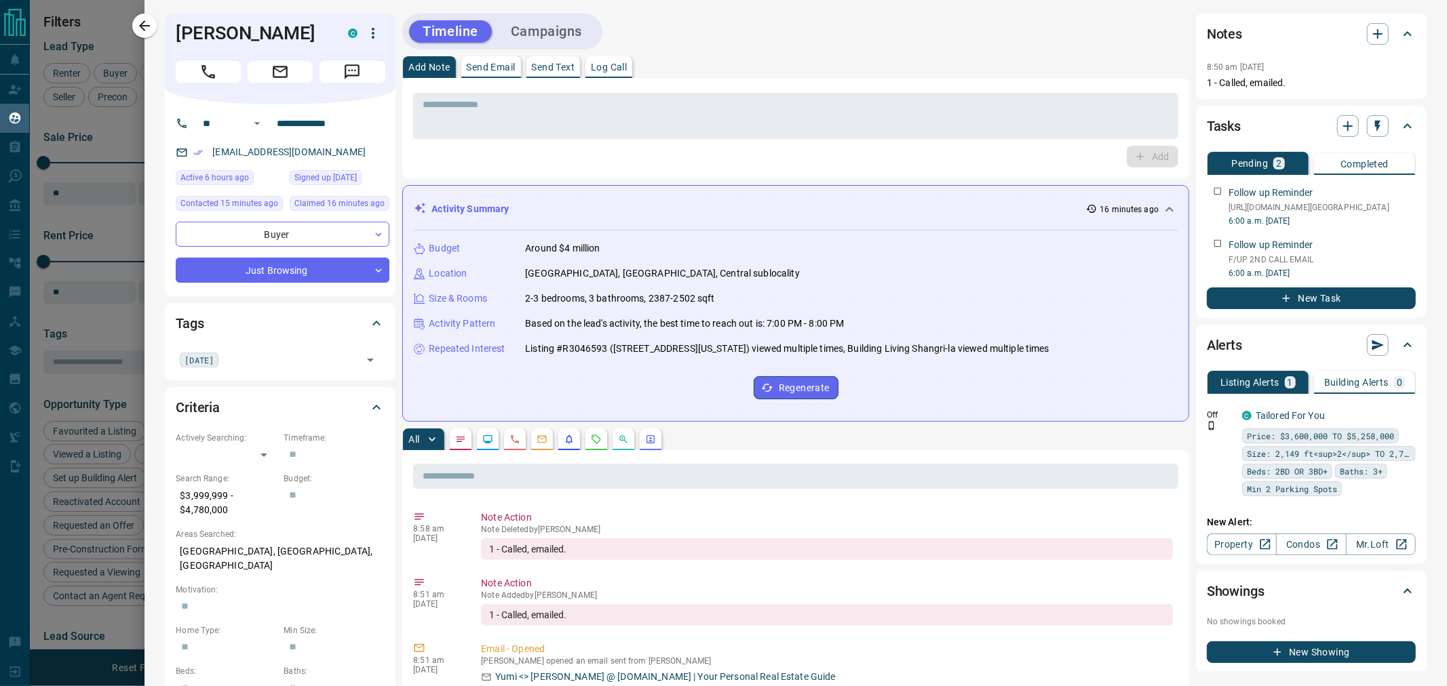
click at [557, 28] on button "Campaigns" at bounding box center [546, 31] width 98 height 22
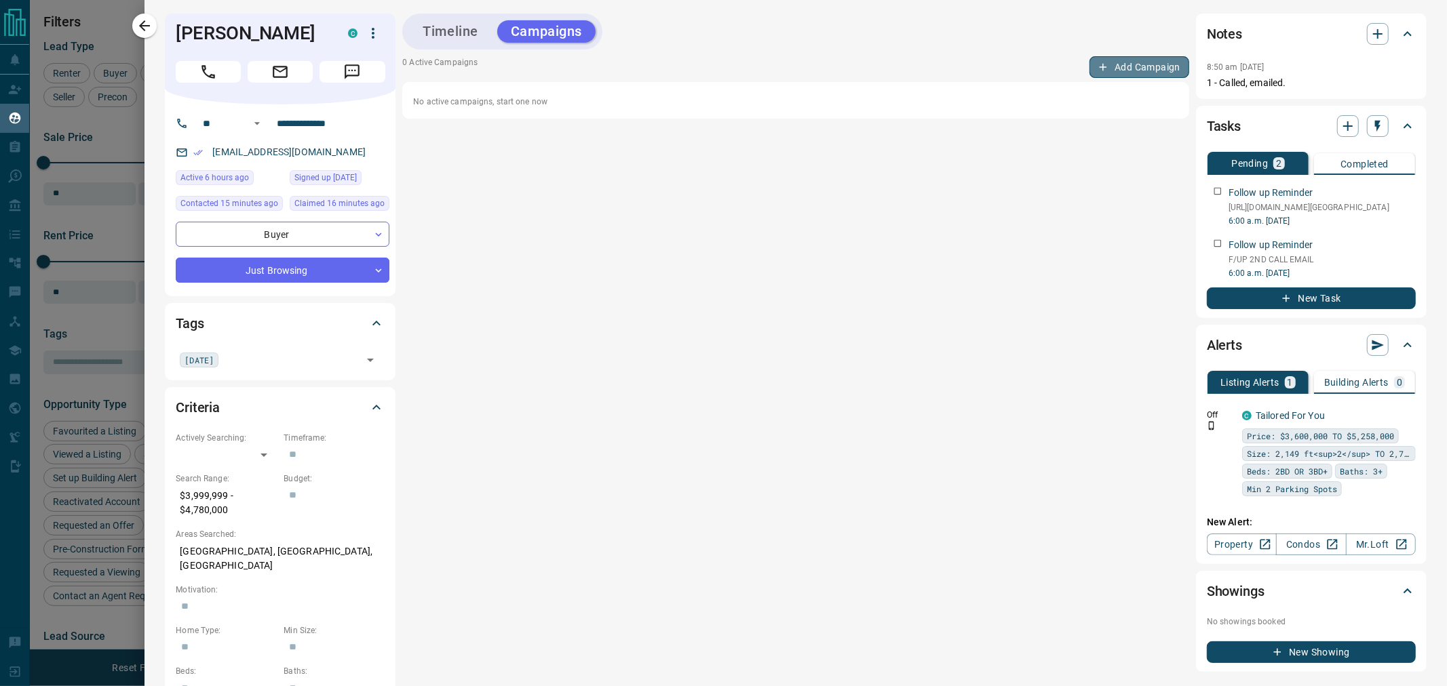
click at [1001, 72] on button "Add Campaign" at bounding box center [1139, 67] width 100 height 22
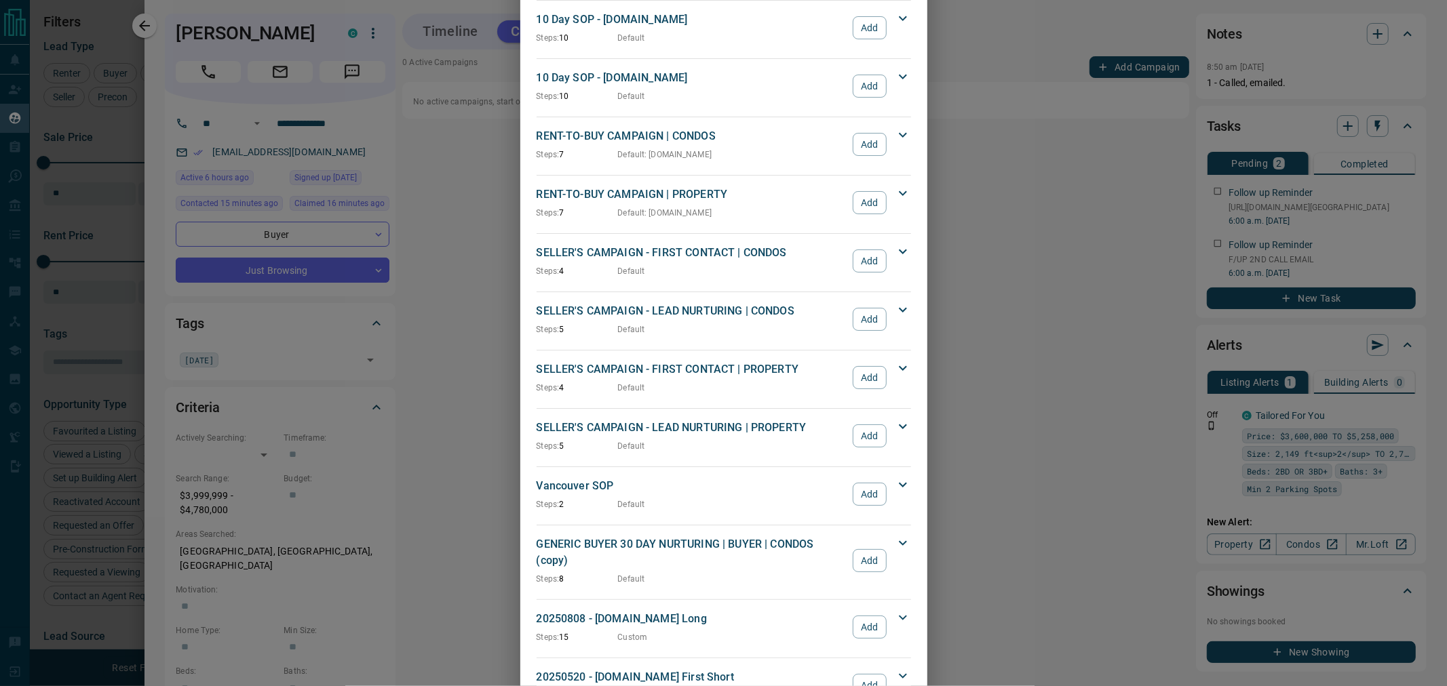
scroll to position [1128, 0]
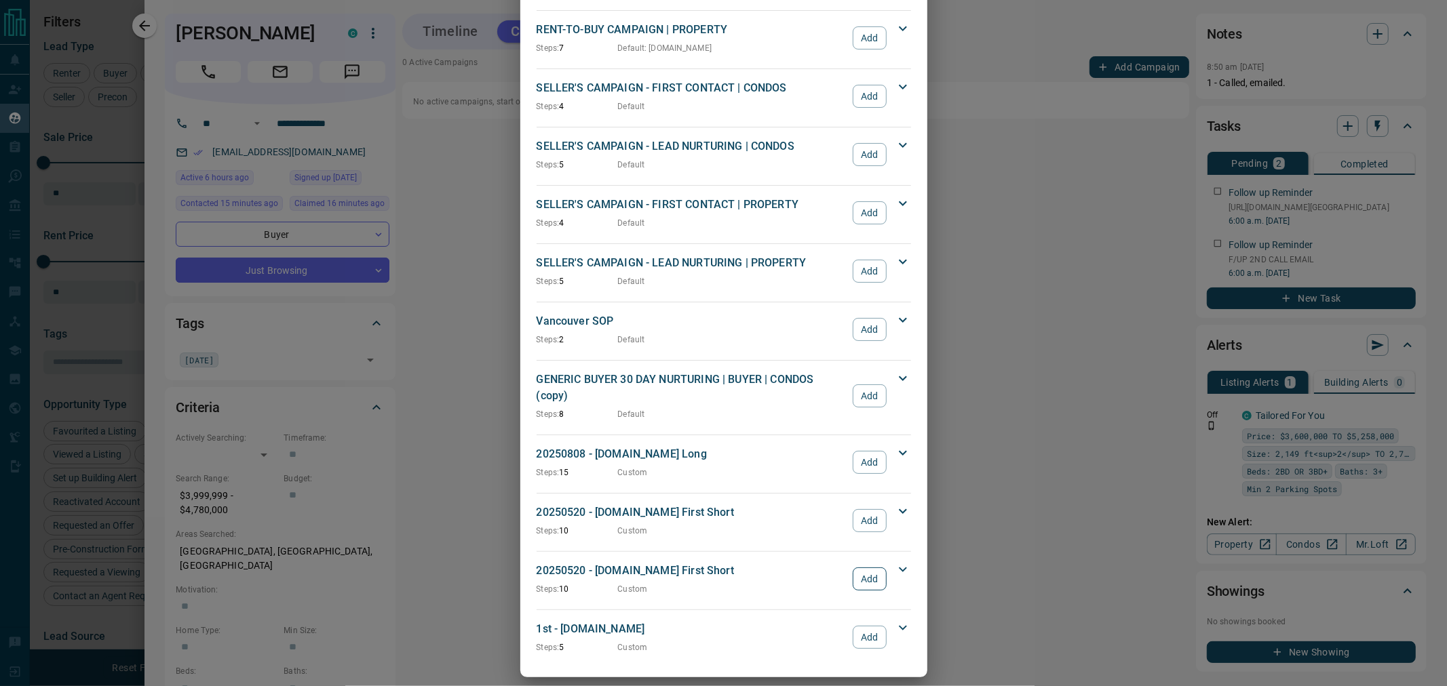
click at [870, 428] on button "Add" at bounding box center [868, 579] width 33 height 23
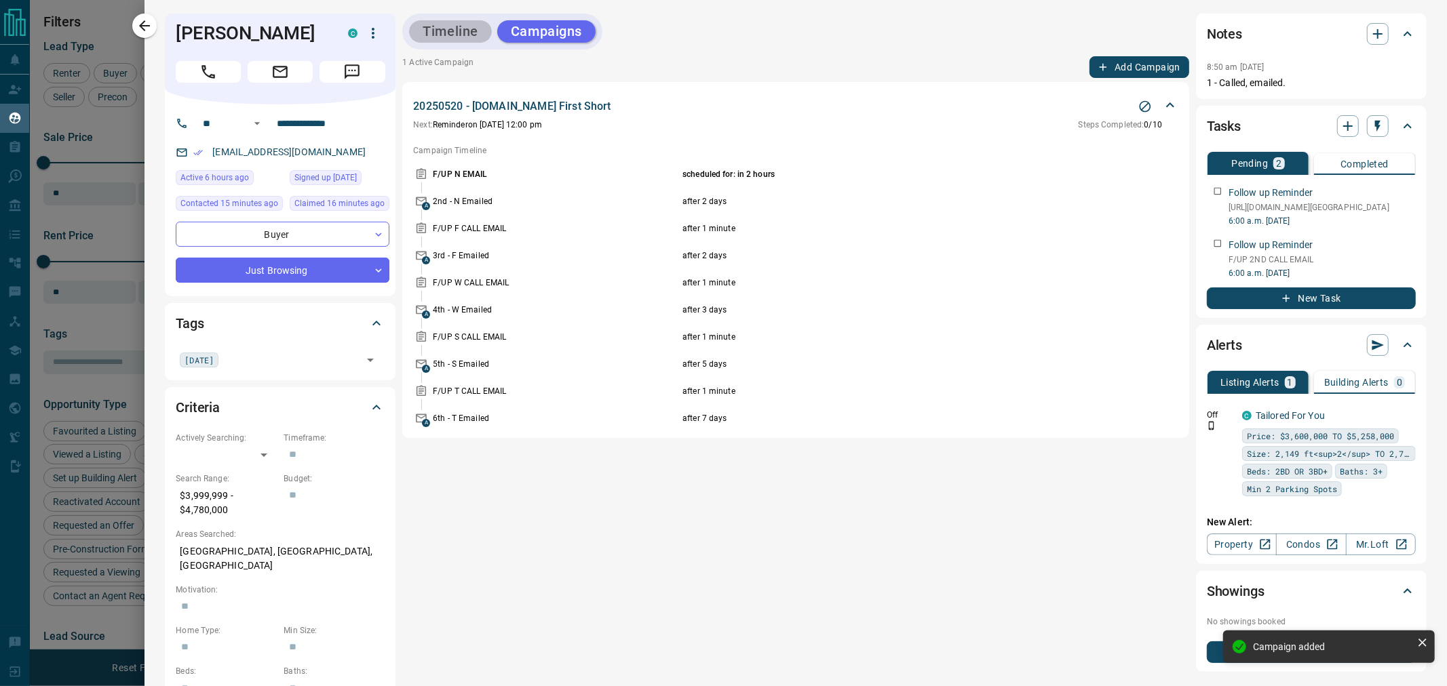
click at [442, 28] on button "Timeline" at bounding box center [450, 31] width 83 height 22
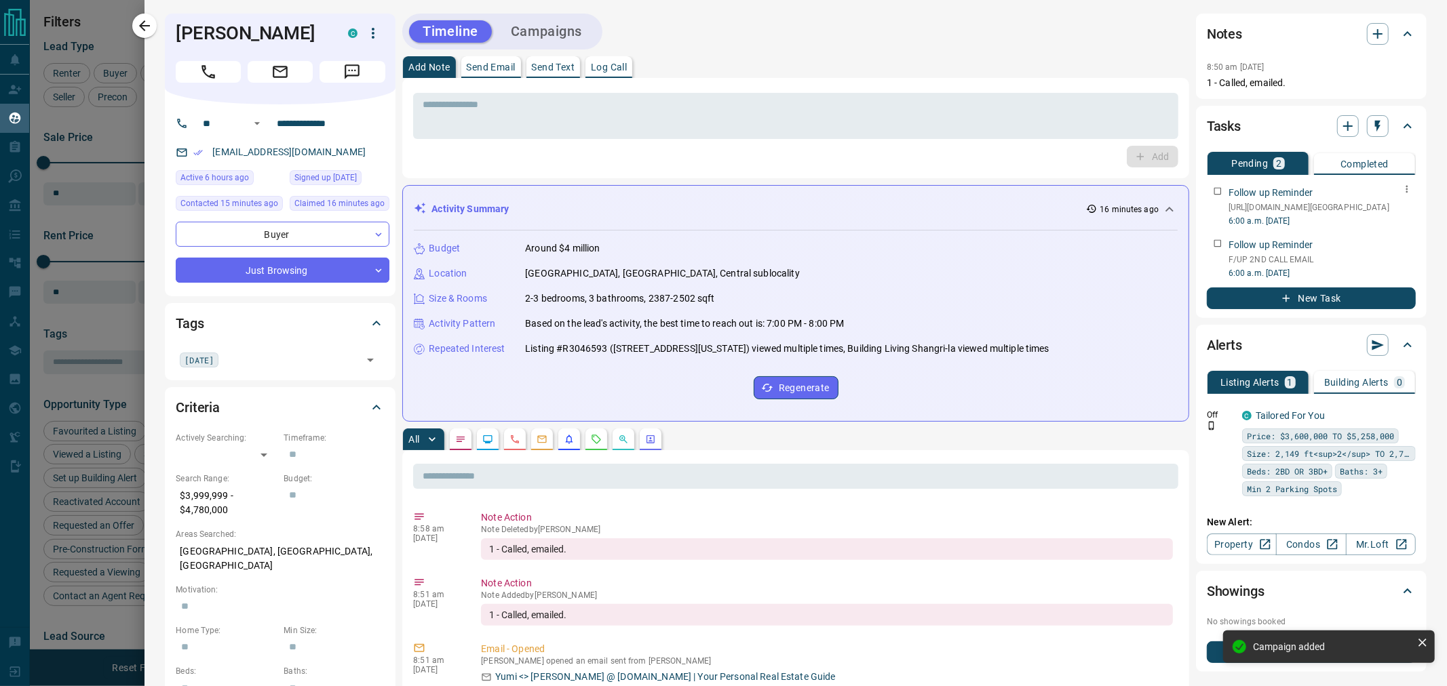
click at [1001, 214] on p "[URL][DOMAIN_NAME][GEOGRAPHIC_DATA]" at bounding box center [1321, 207] width 187 height 12
copy p "[URL][DOMAIN_NAME][GEOGRAPHIC_DATA]"
click at [209, 31] on h1 "[PERSON_NAME]" at bounding box center [252, 33] width 152 height 22
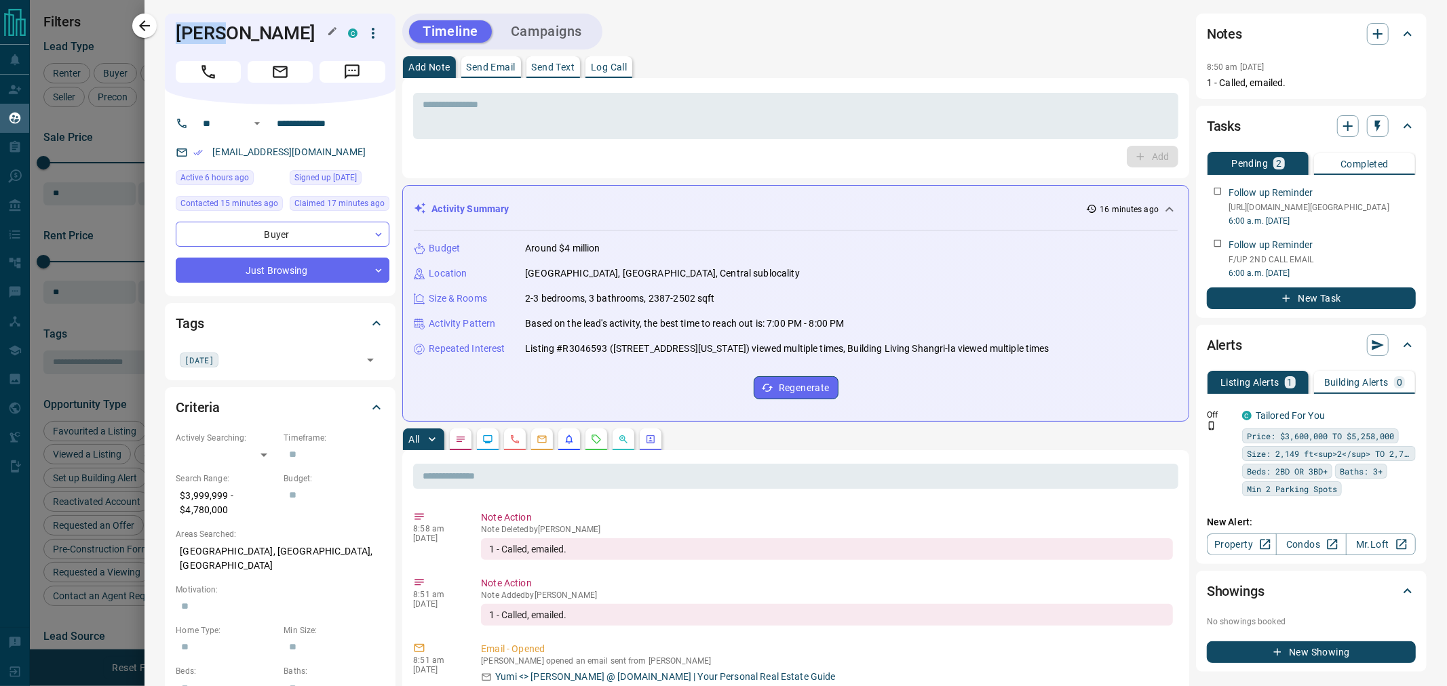
click at [209, 31] on h1 "[PERSON_NAME]" at bounding box center [252, 33] width 152 height 22
copy div "Yumi W C"
click at [1001, 192] on icon "button" at bounding box center [1406, 189] width 11 height 11
click at [1001, 238] on li "Delete" at bounding box center [1375, 234] width 60 height 20
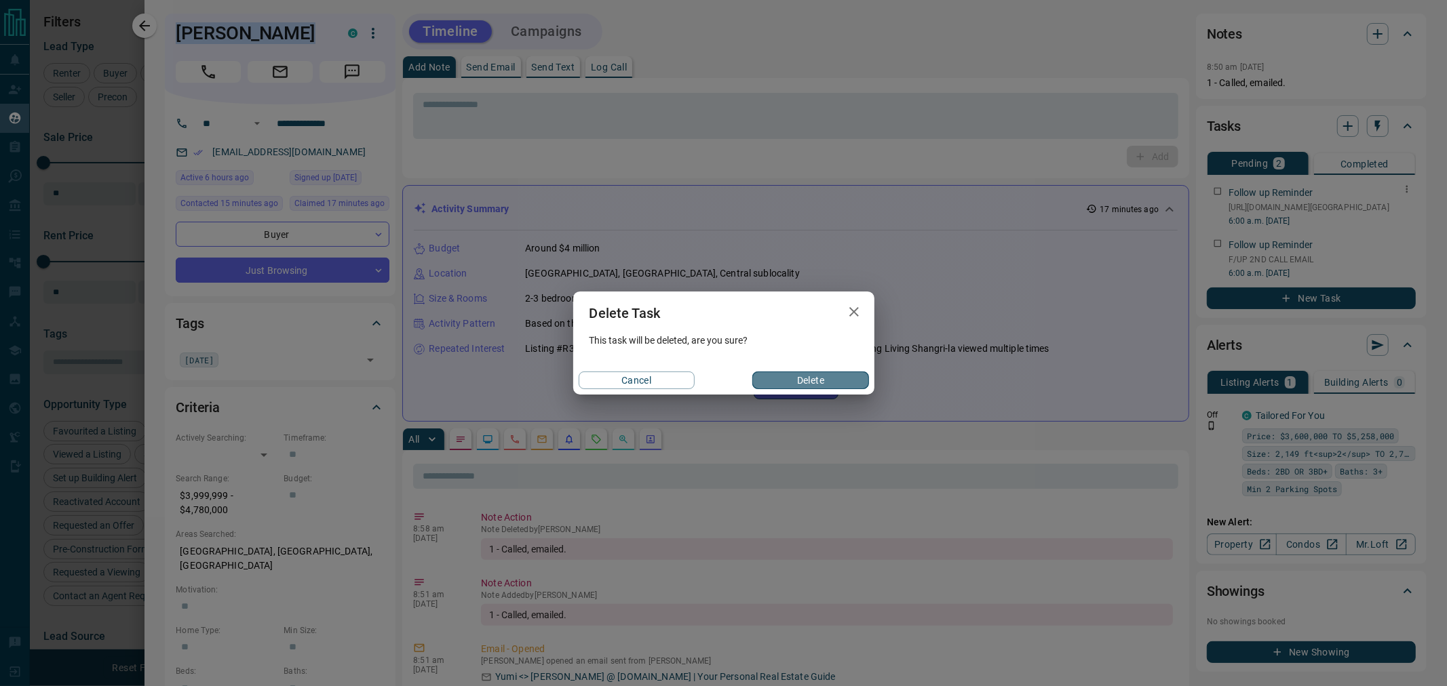
click at [807, 380] on button "Delete" at bounding box center [810, 381] width 116 height 18
